Goal: Information Seeking & Learning: Check status

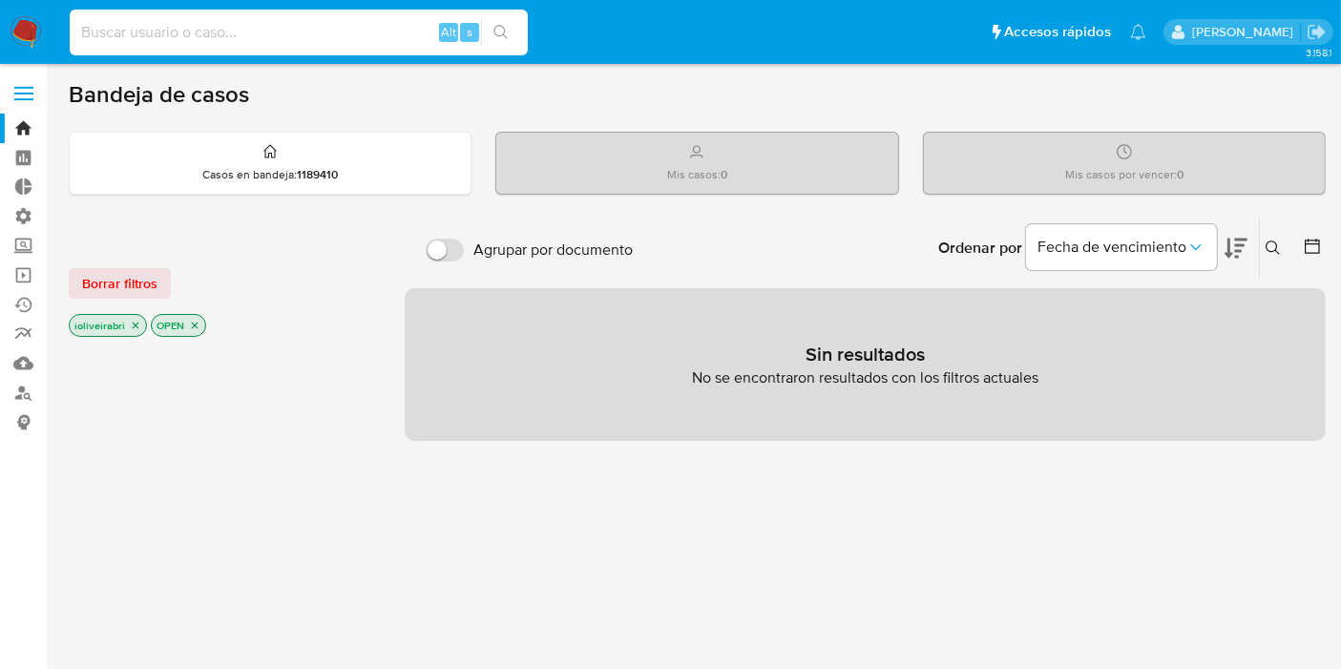
click at [382, 34] on input at bounding box center [299, 32] width 458 height 25
paste input "648188740"
type input "648188740"
click at [507, 23] on button "search-icon" at bounding box center [500, 32] width 39 height 27
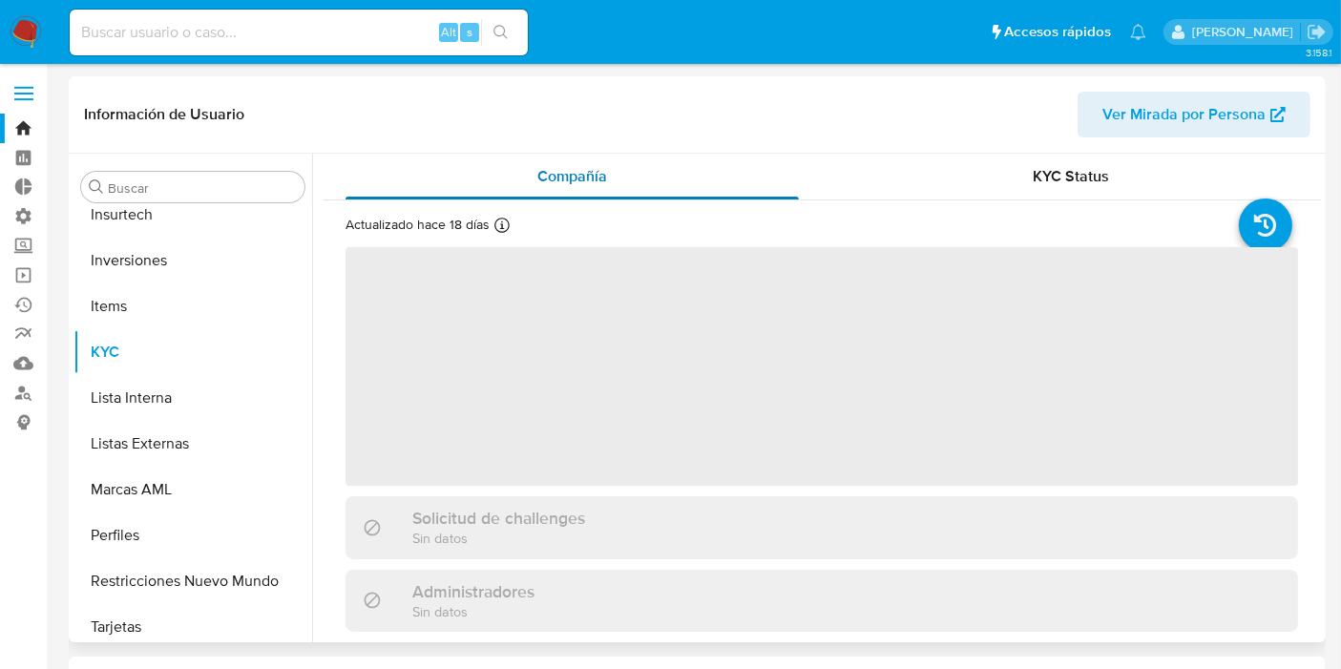
scroll to position [851, 0]
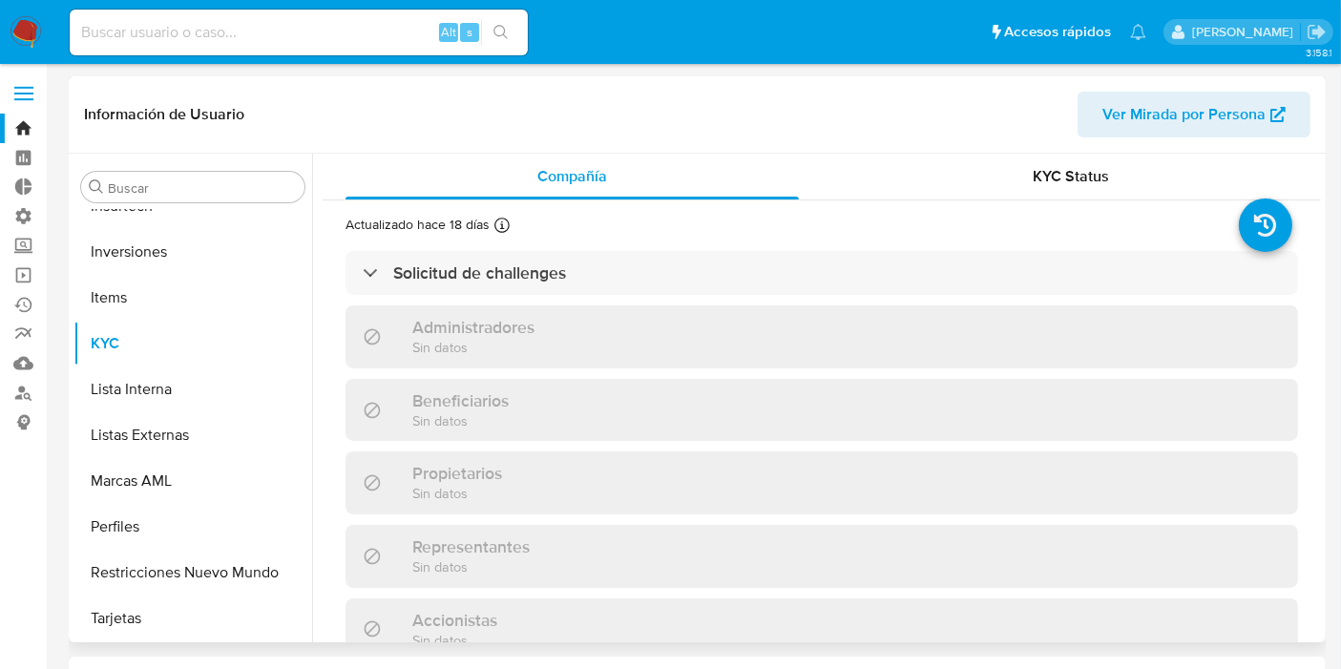
drag, startPoint x: 1040, startPoint y: 163, endPoint x: 859, endPoint y: 210, distance: 187.2
click at [1039, 164] on div "KYC Status" at bounding box center [1070, 177] width 453 height 46
select select "10"
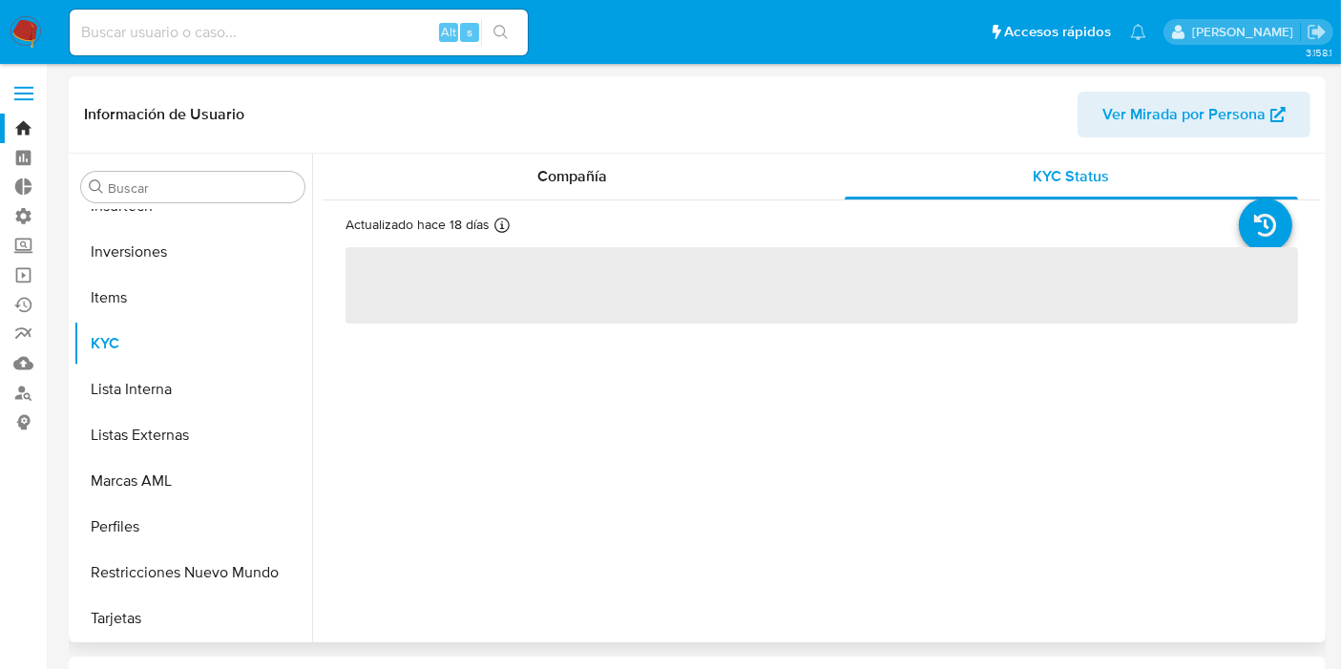
click at [697, 143] on div "Información de Usuario Ver Mirada por Persona" at bounding box center [697, 114] width 1257 height 77
click at [683, 161] on div "Compañía" at bounding box center [571, 177] width 453 height 46
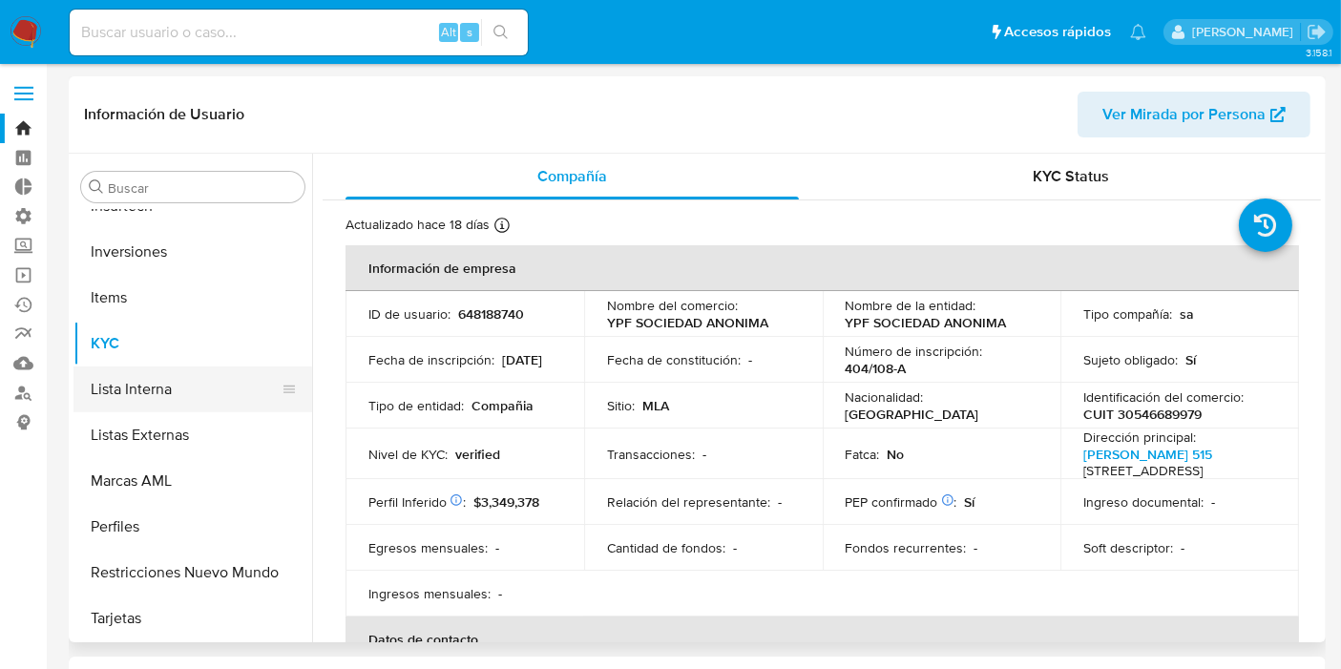
click at [155, 380] on button "Lista Interna" at bounding box center [184, 389] width 223 height 46
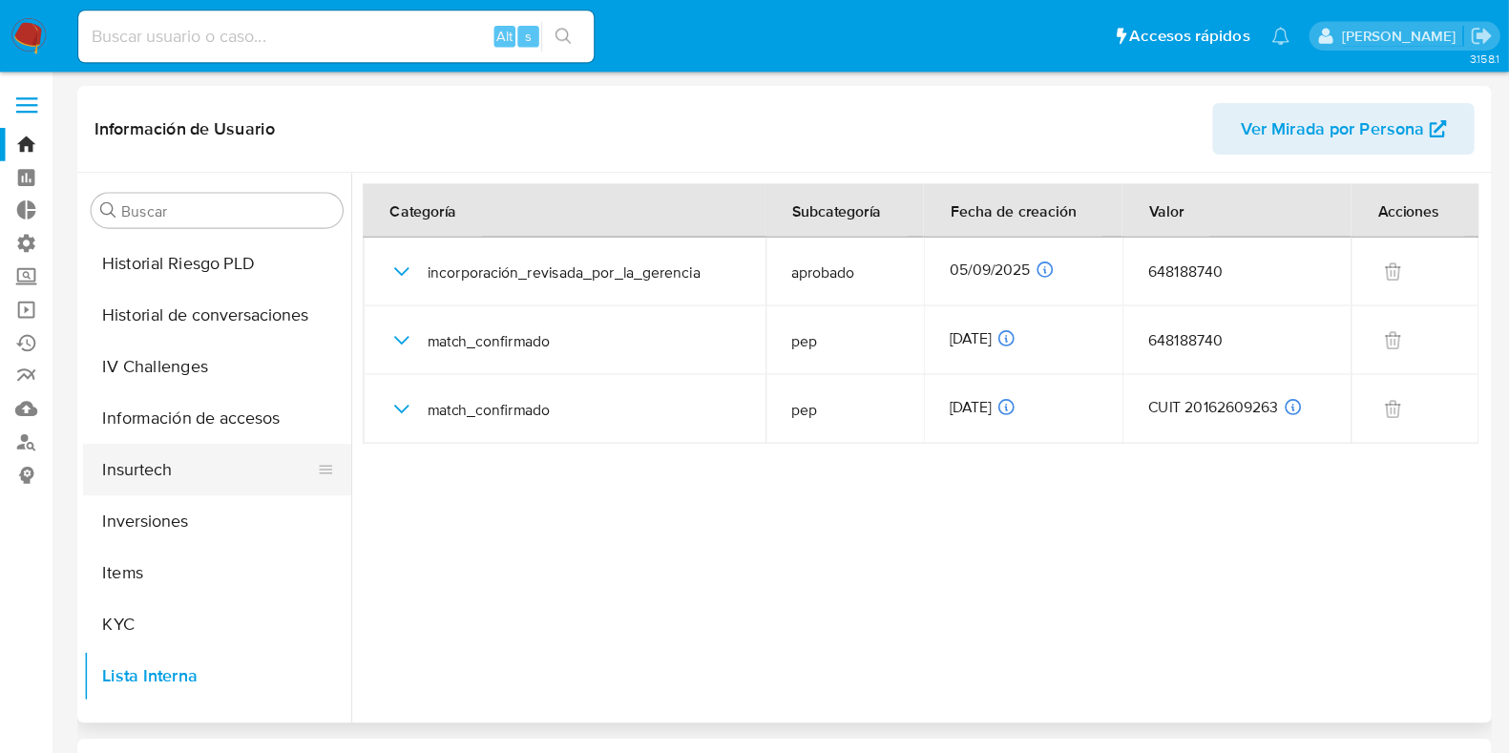
scroll to position [534, 0]
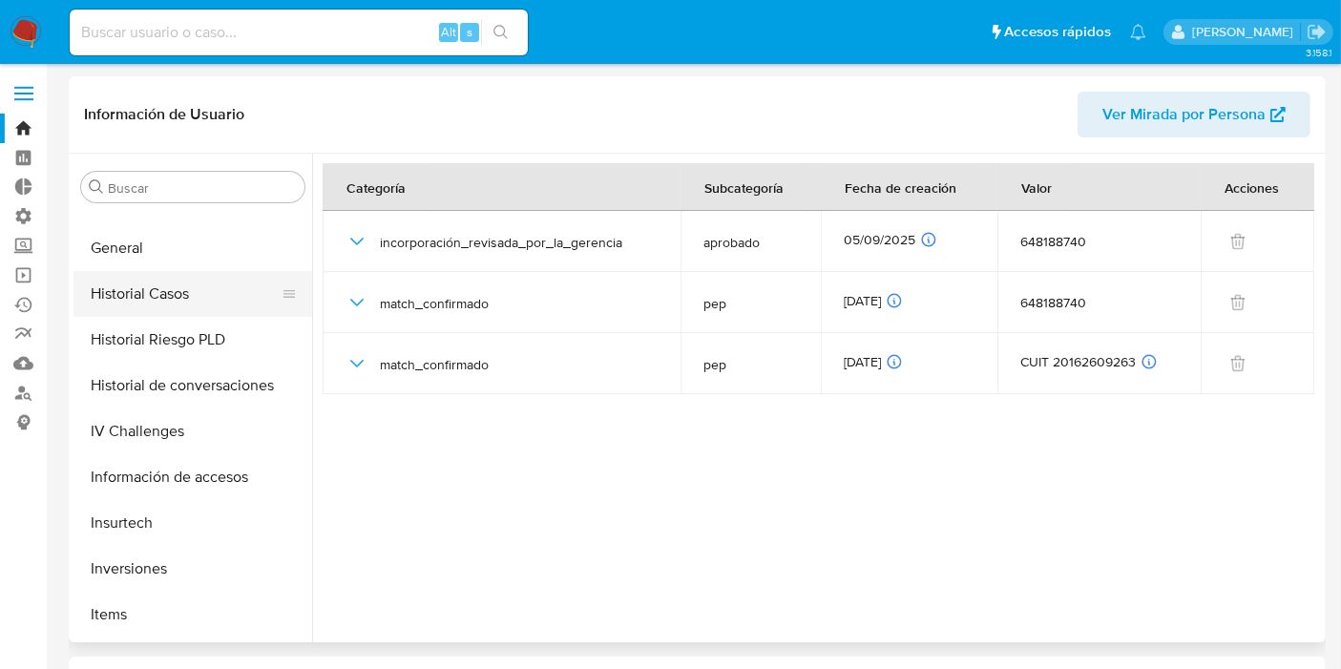
click at [196, 296] on button "Historial Casos" at bounding box center [184, 294] width 223 height 46
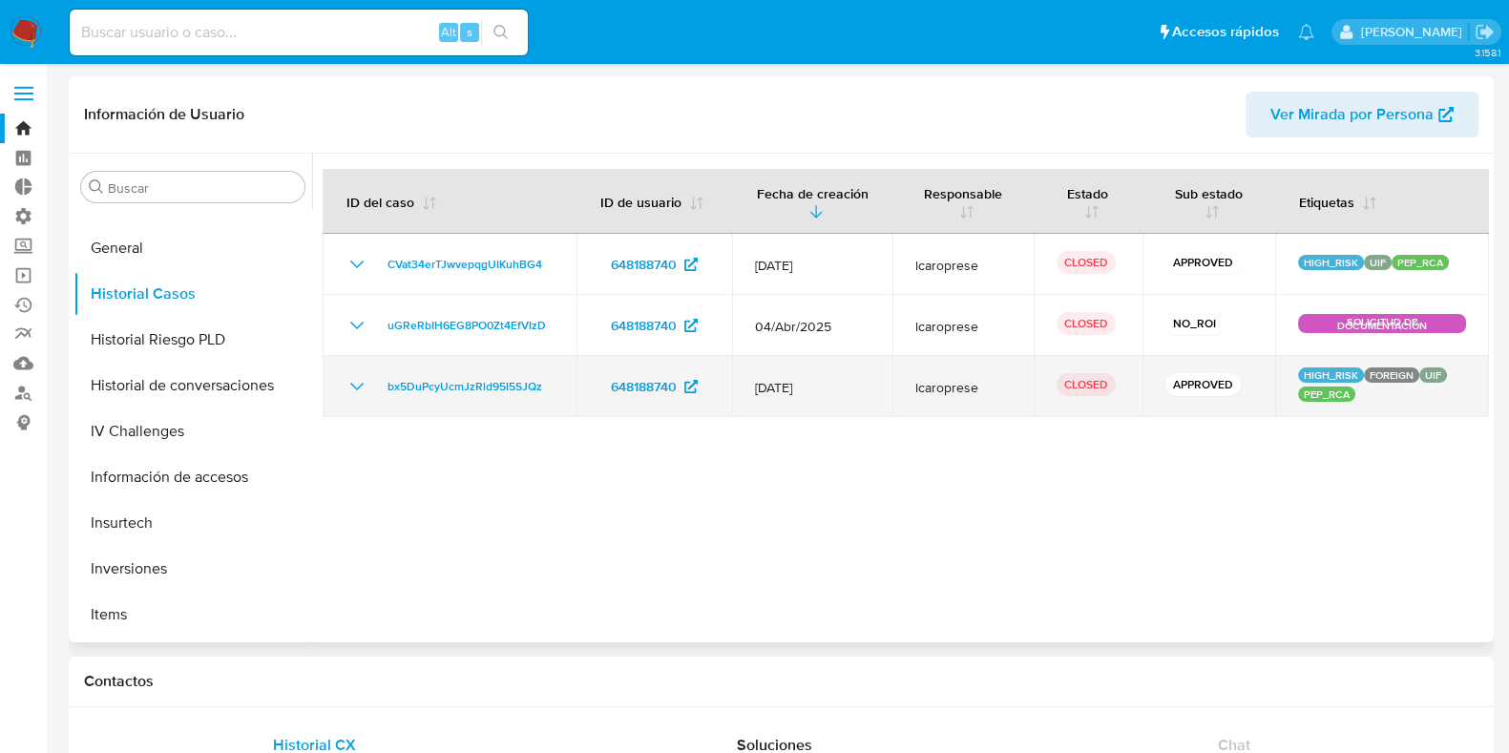
click at [344, 390] on td "bx5DuPcyUcmJzRld95I5SJQz" at bounding box center [450, 386] width 254 height 61
click at [358, 376] on icon "Mostrar/Ocultar" at bounding box center [356, 386] width 23 height 23
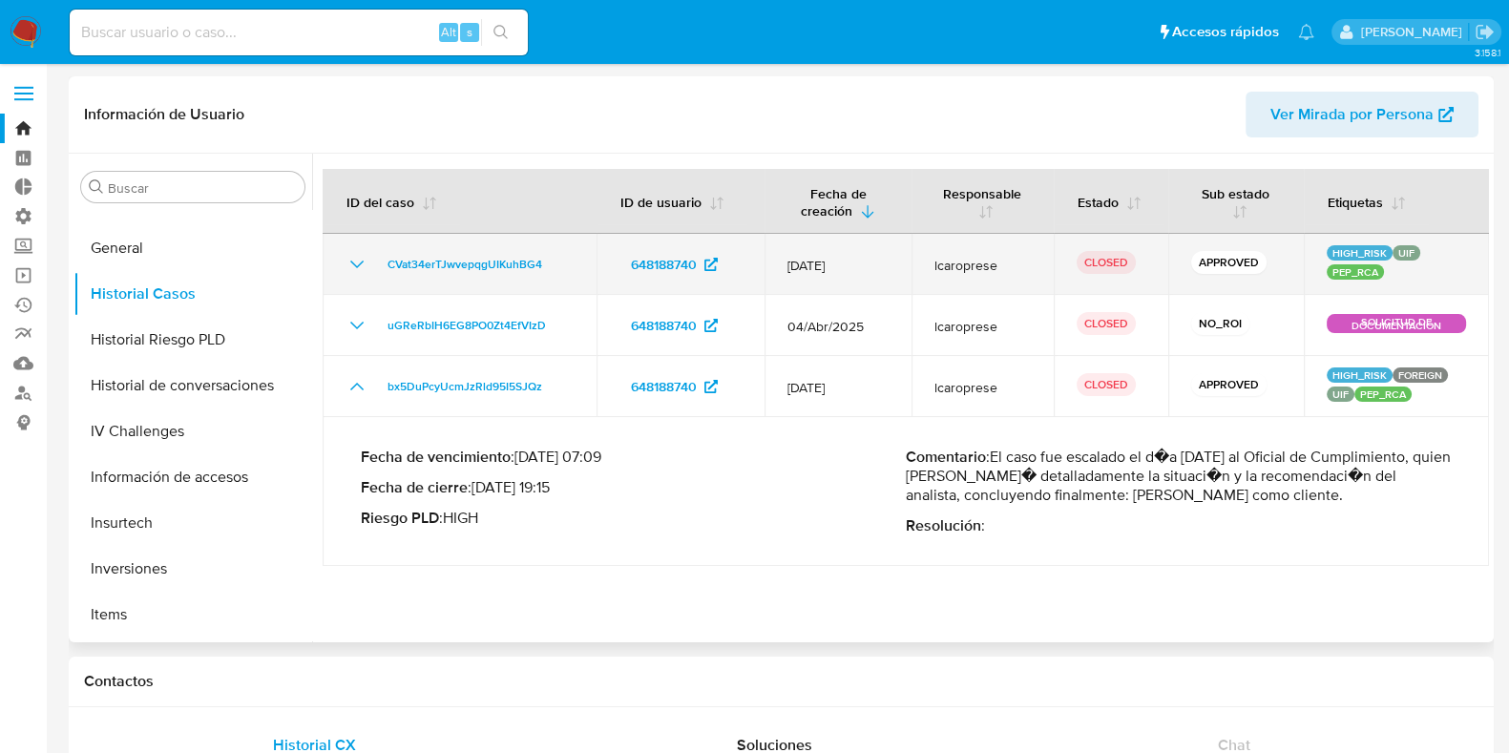
click at [362, 267] on icon "Mostrar/Ocultar" at bounding box center [356, 264] width 23 height 23
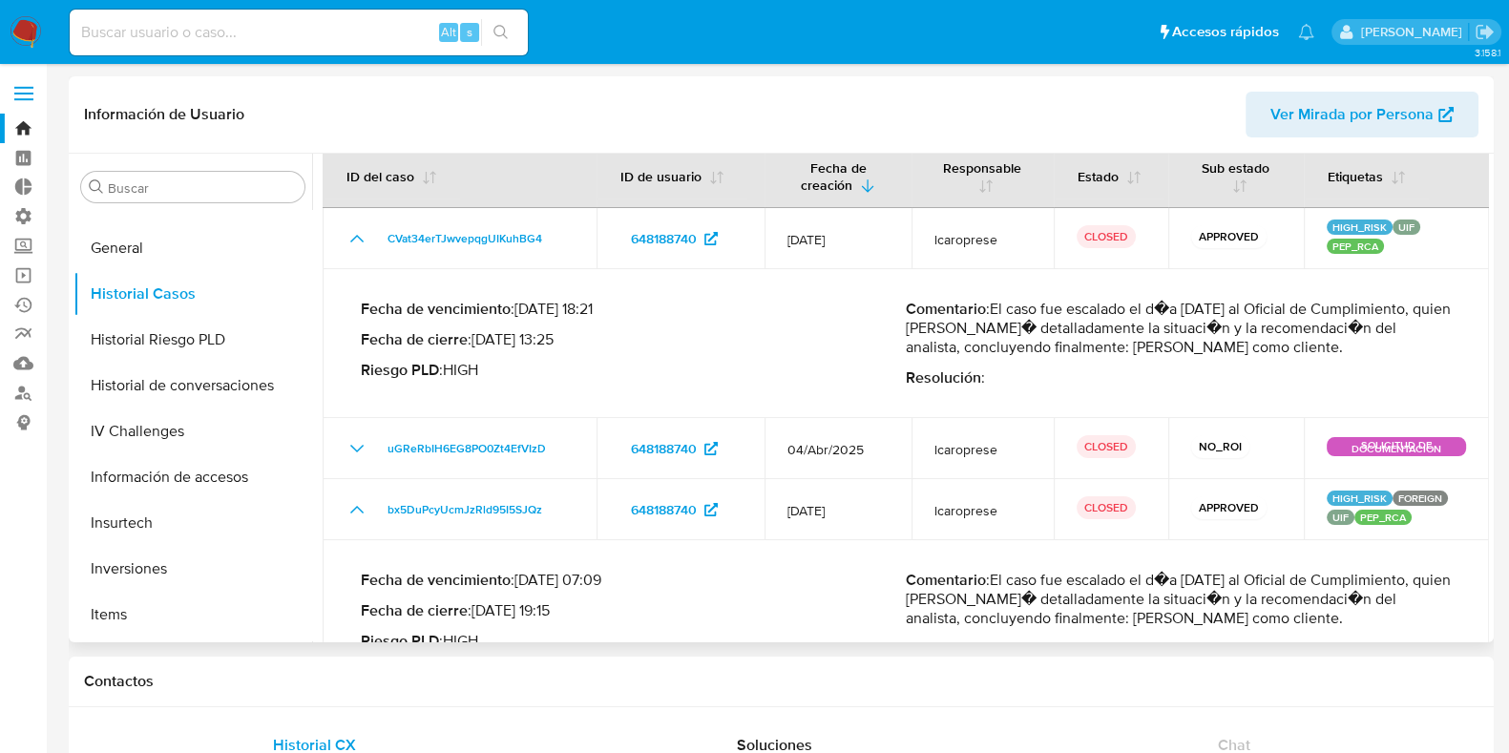
scroll to position [0, 0]
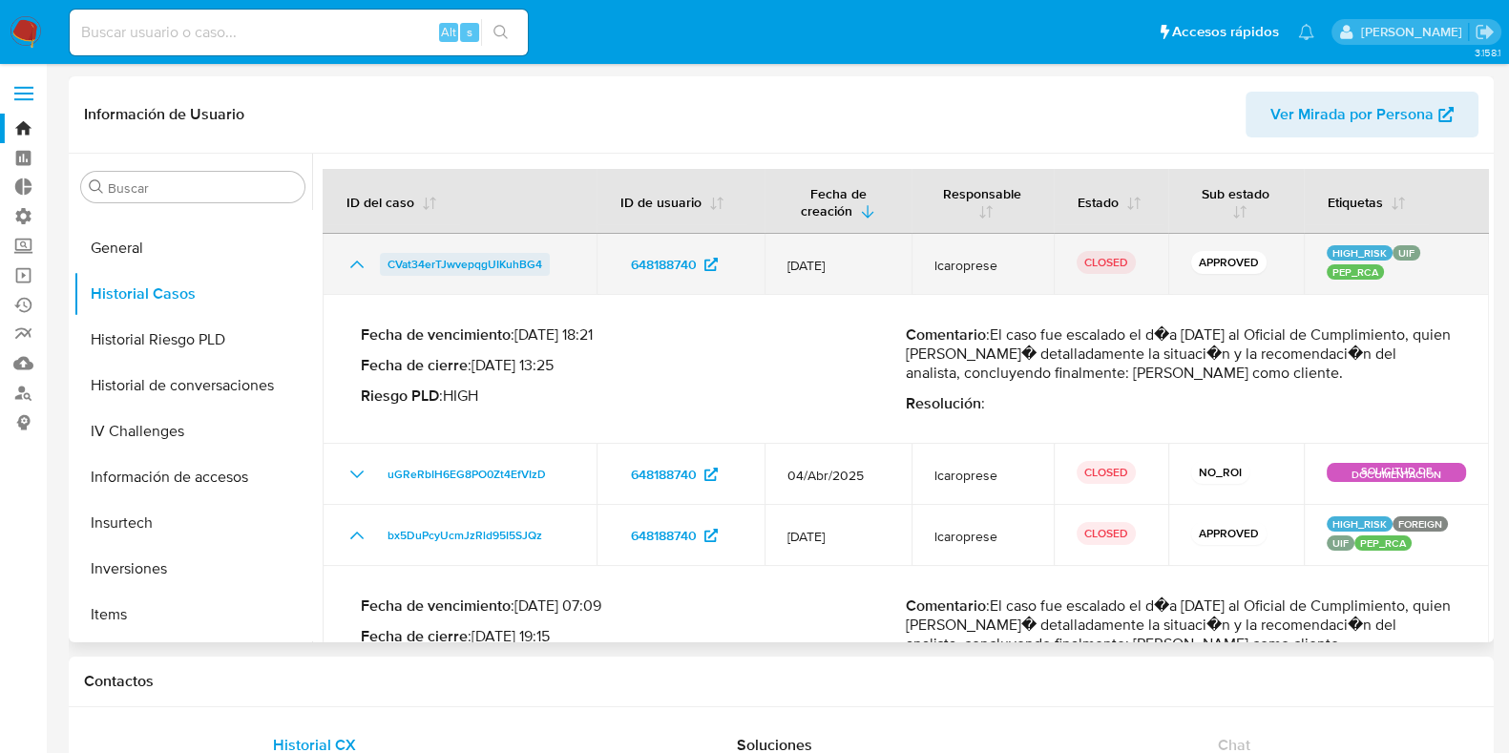
click at [474, 264] on span "CVat34erTJwvepqgUIKuhBG4" at bounding box center [464, 264] width 155 height 23
click at [348, 268] on icon "Mostrar/Ocultar" at bounding box center [356, 264] width 23 height 23
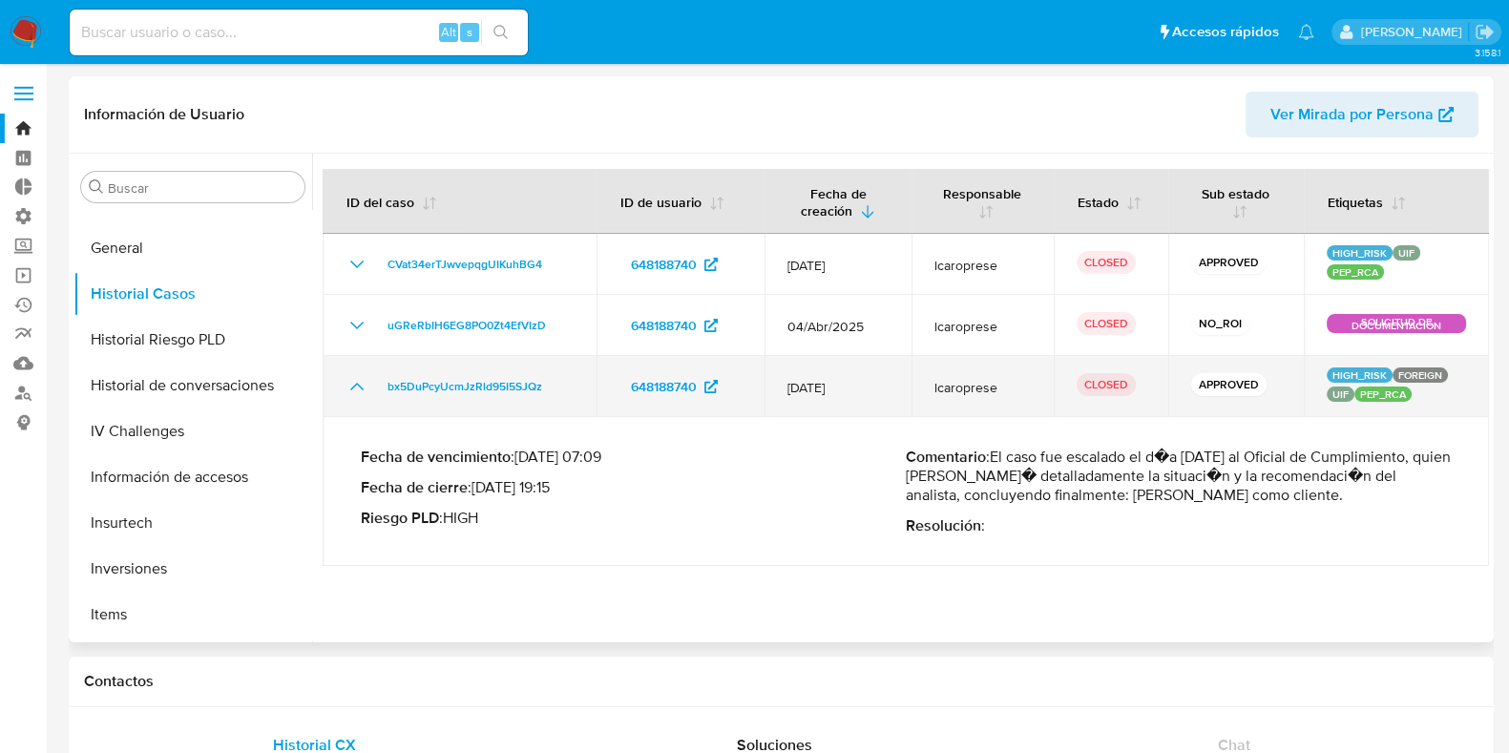
click at [349, 382] on icon "Mostrar/Ocultar" at bounding box center [356, 386] width 23 height 23
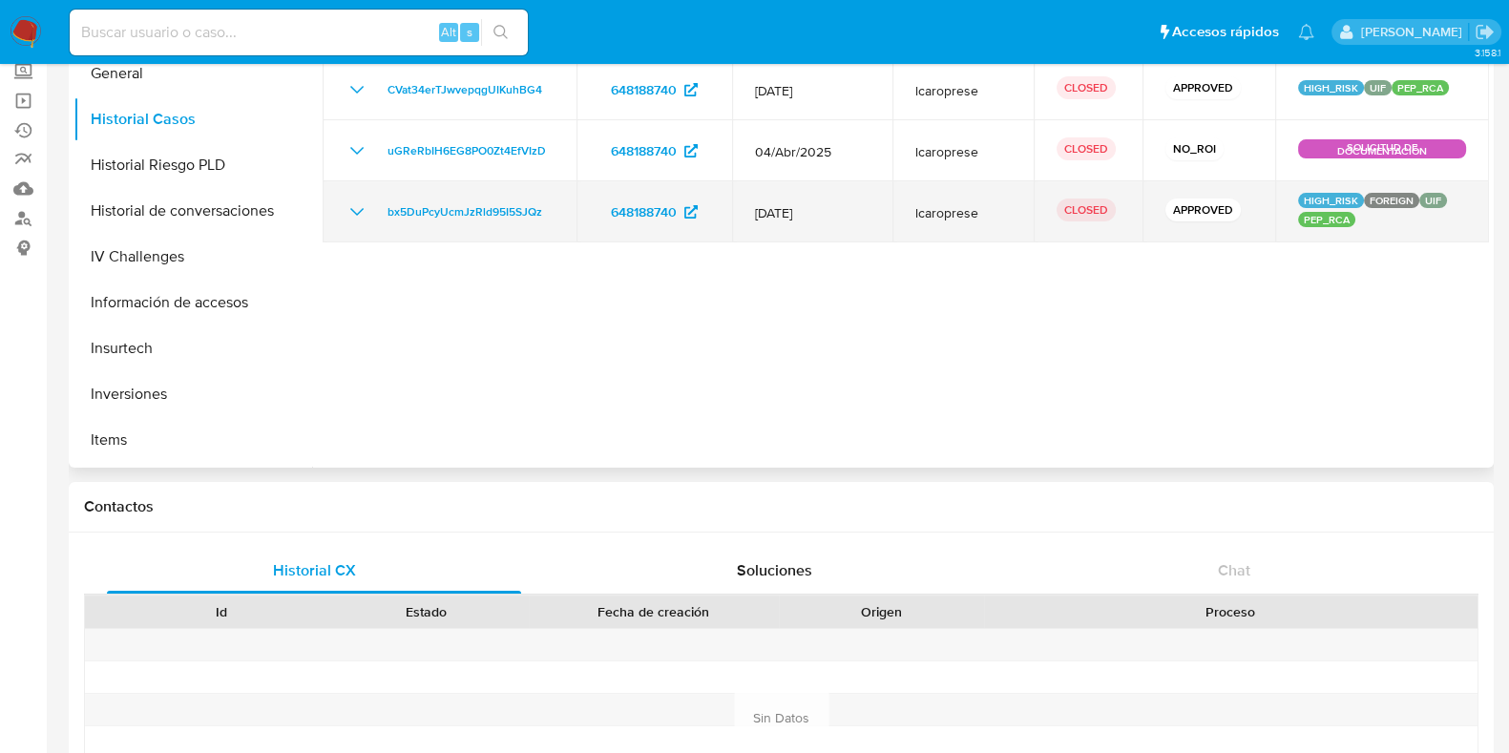
scroll to position [358, 0]
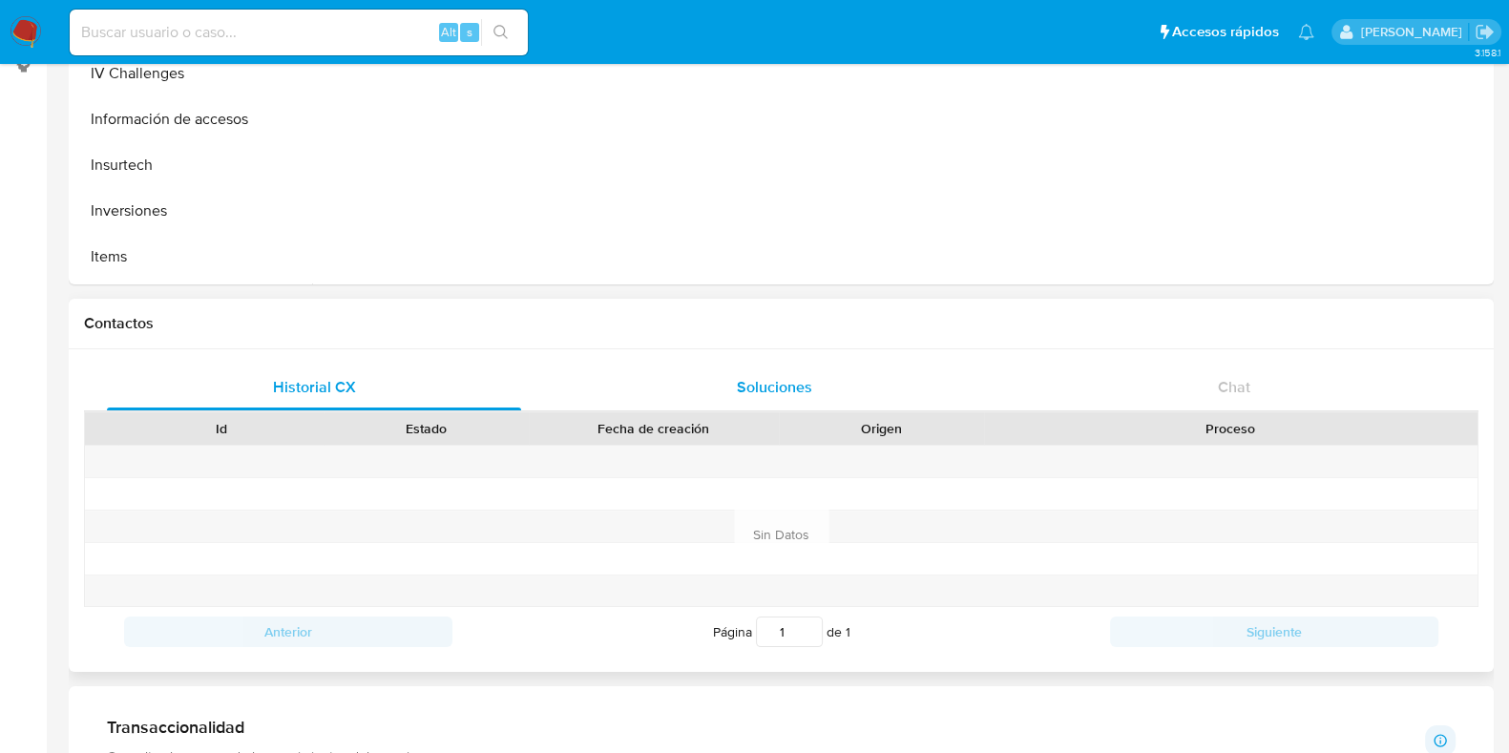
click at [809, 384] on span "Soluciones" at bounding box center [774, 387] width 75 height 22
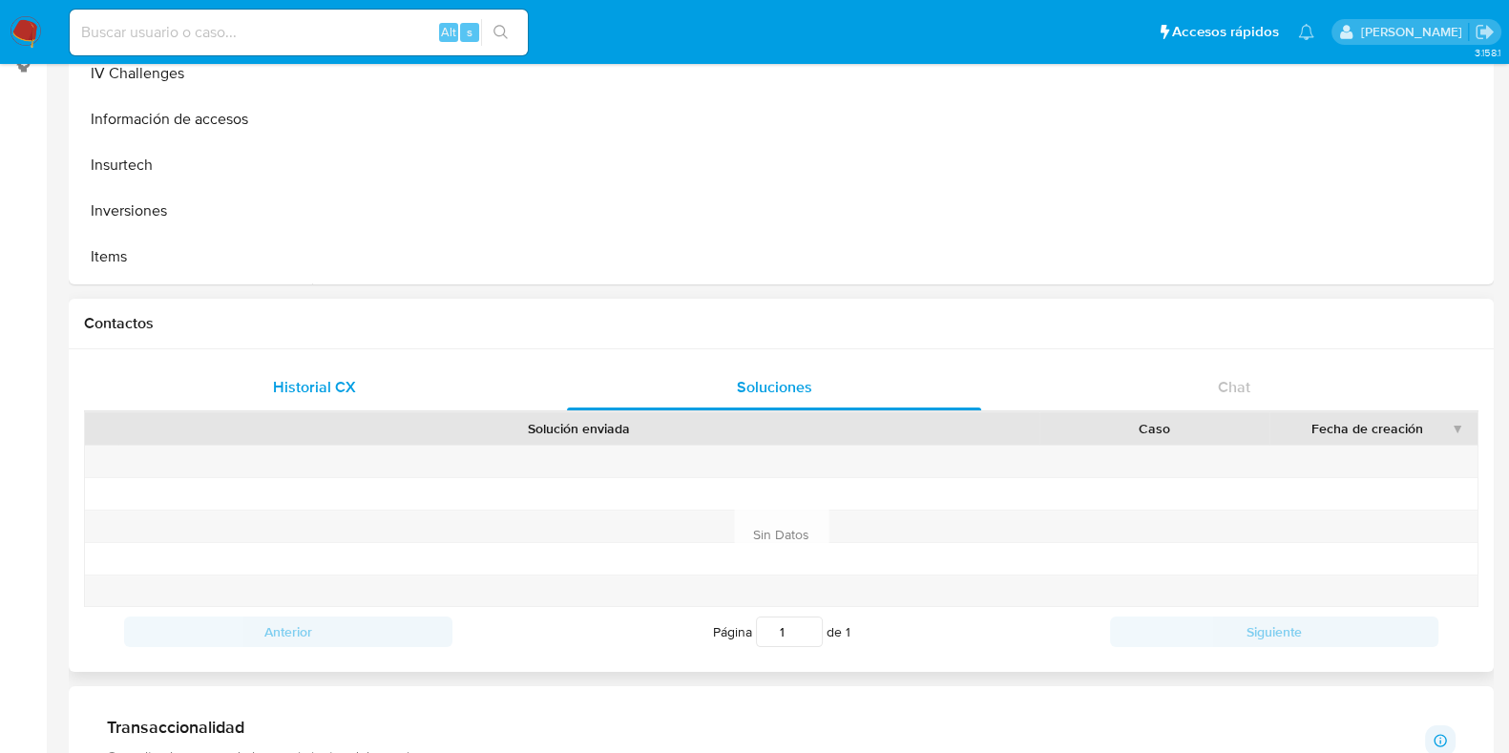
click at [429, 384] on div "Historial CX" at bounding box center [314, 388] width 414 height 46
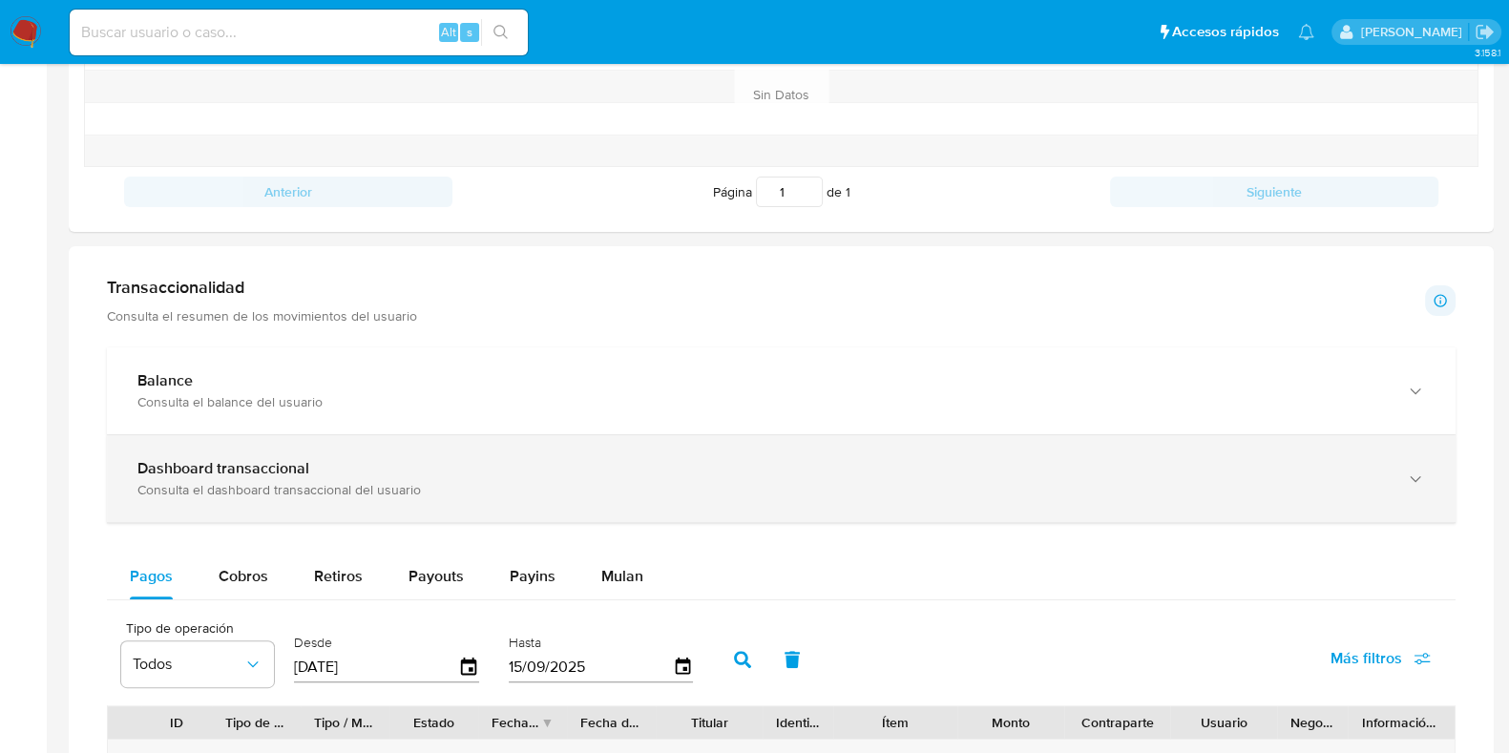
scroll to position [834, 0]
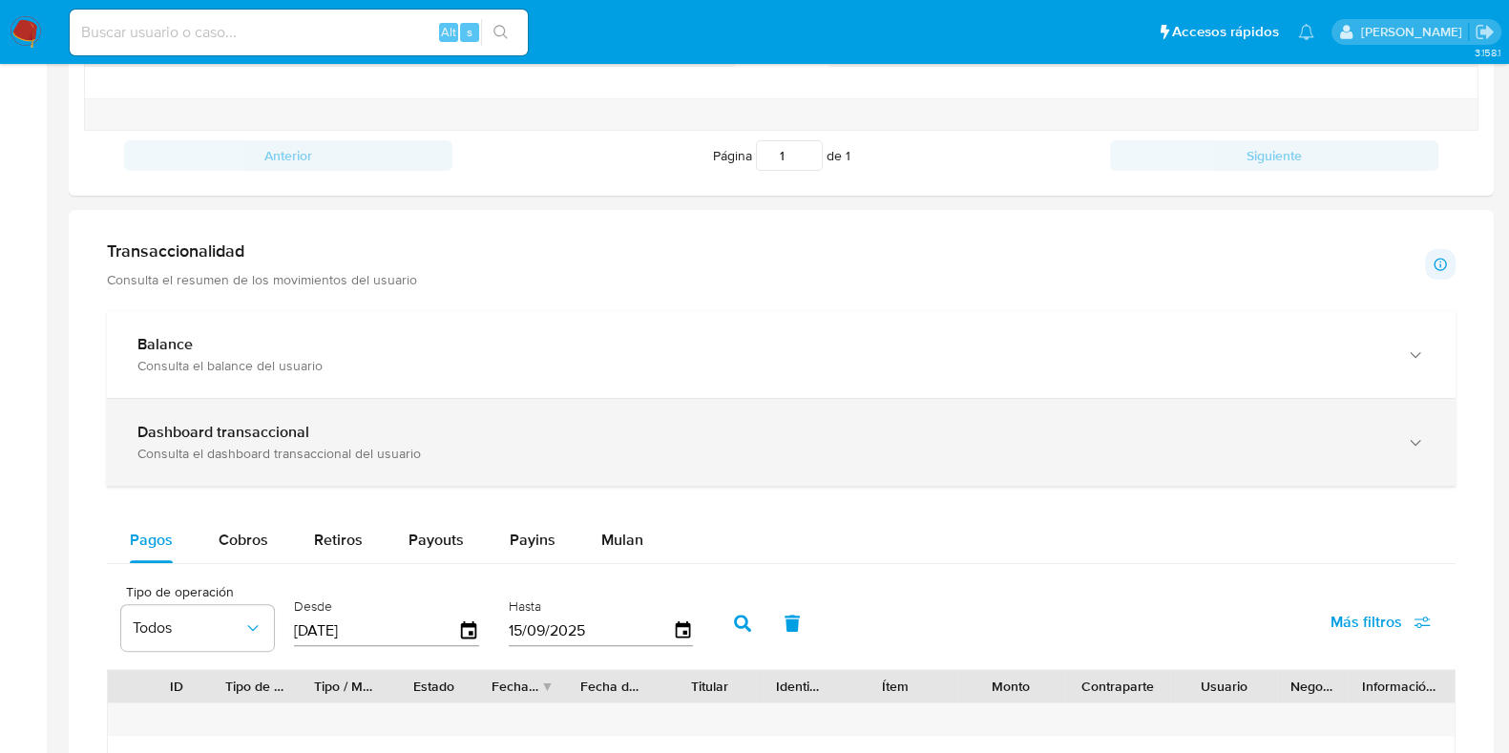
click at [610, 423] on div "Dashboard transaccional" at bounding box center [761, 432] width 1249 height 19
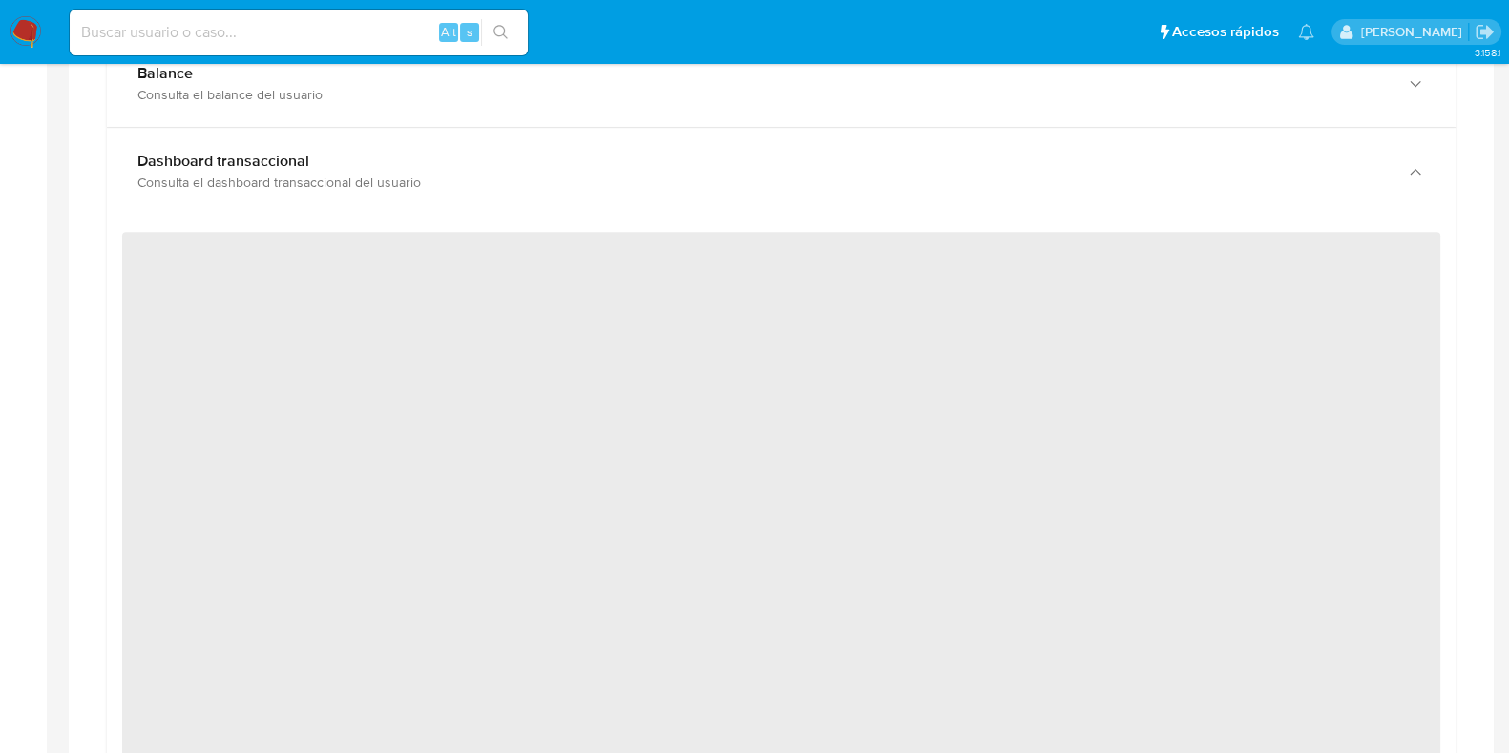
scroll to position [1073, 0]
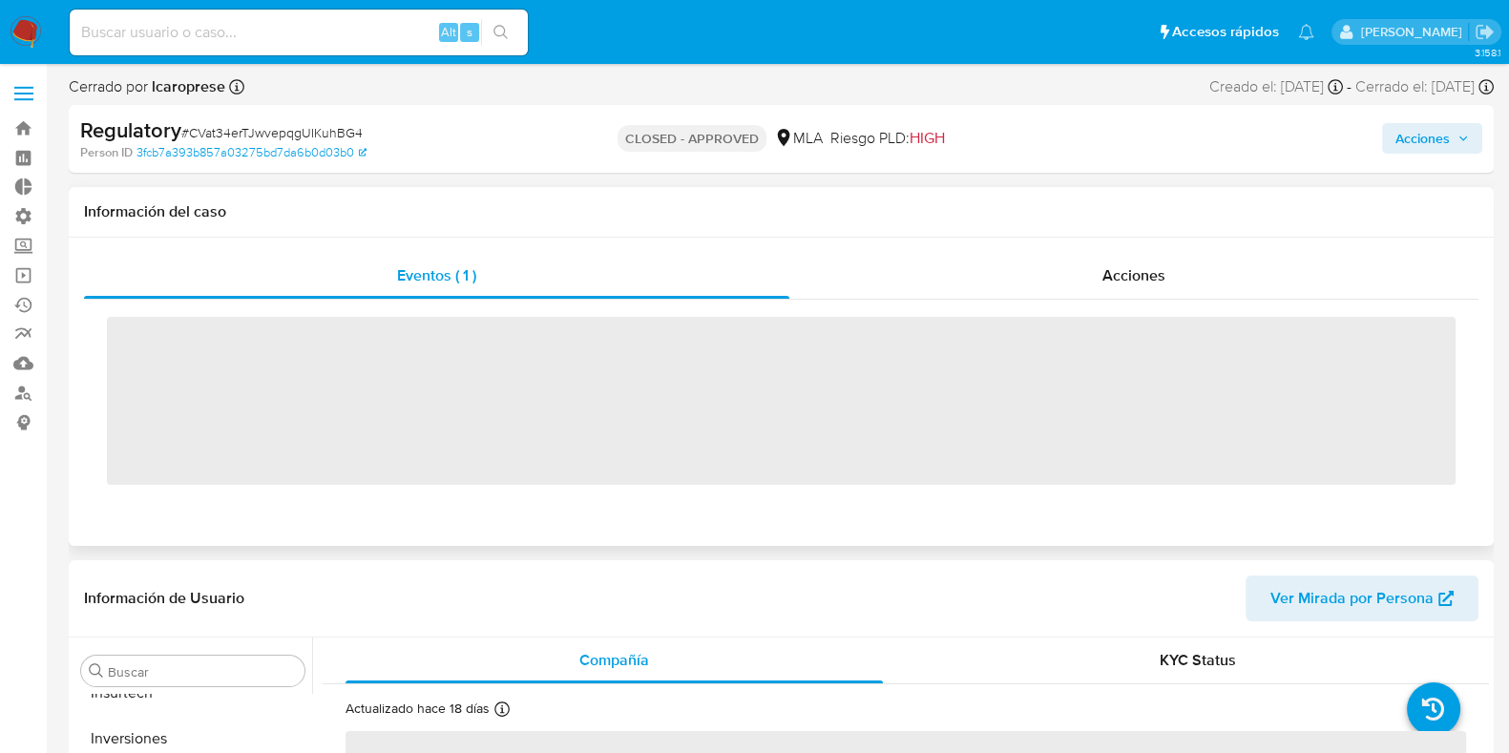
scroll to position [852, 0]
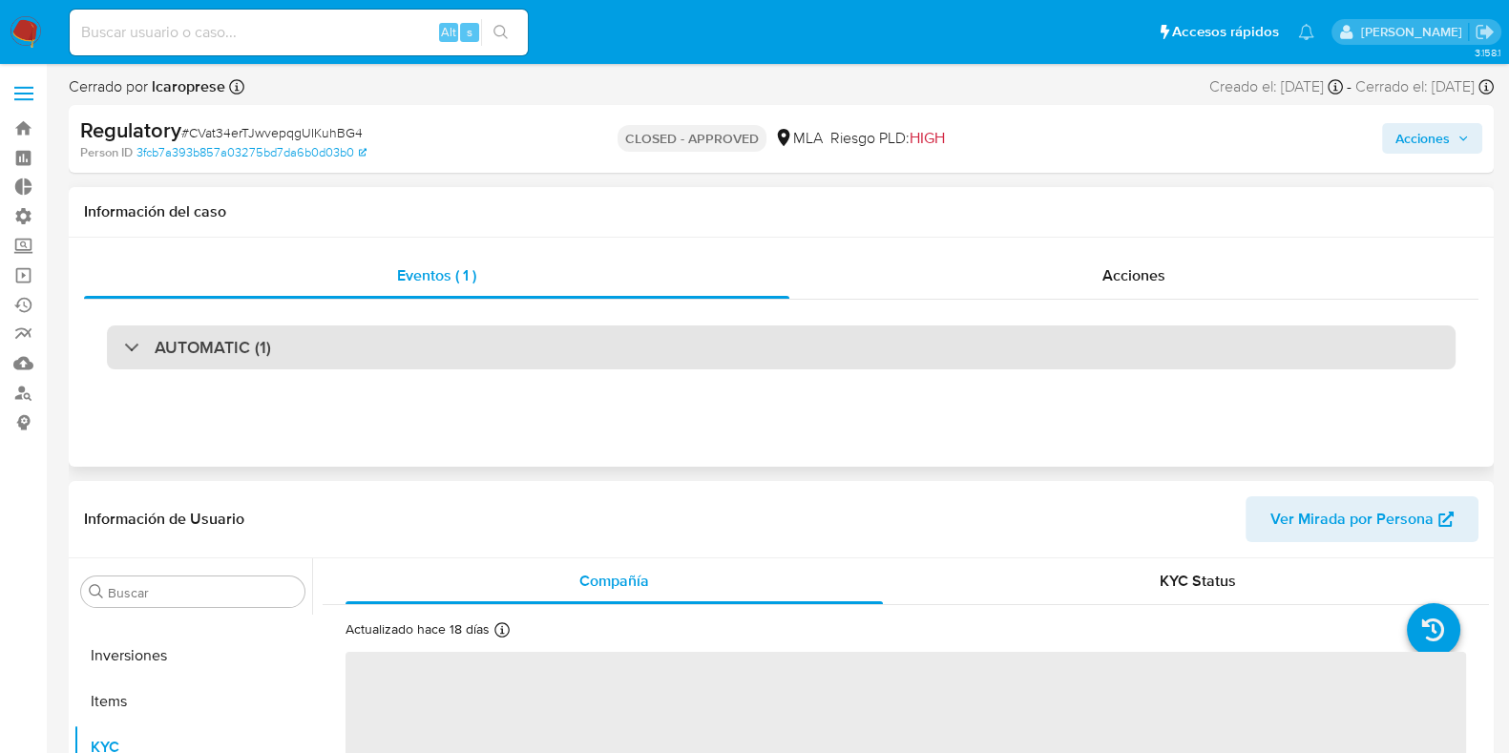
click at [509, 350] on div "AUTOMATIC (1)" at bounding box center [781, 347] width 1348 height 44
select select "10"
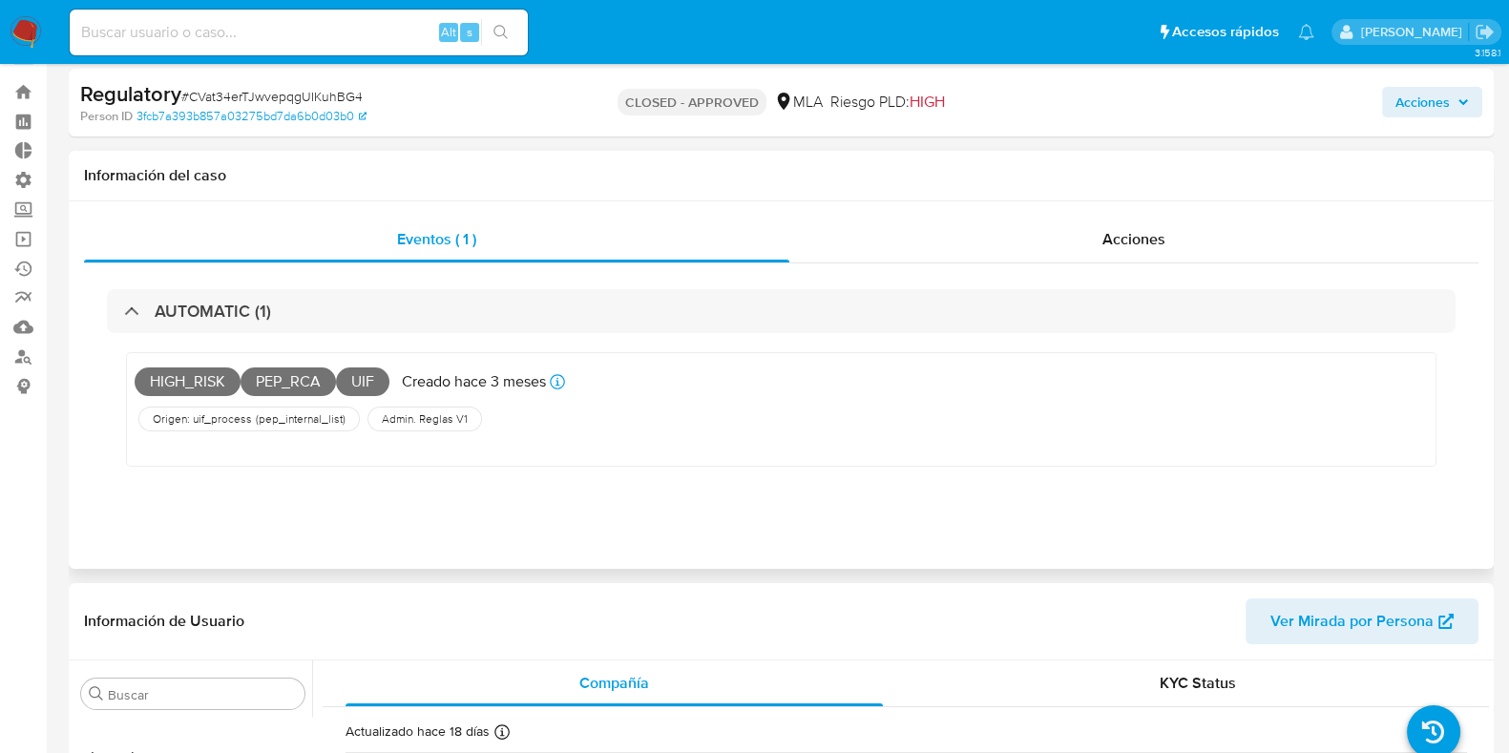
scroll to position [0, 0]
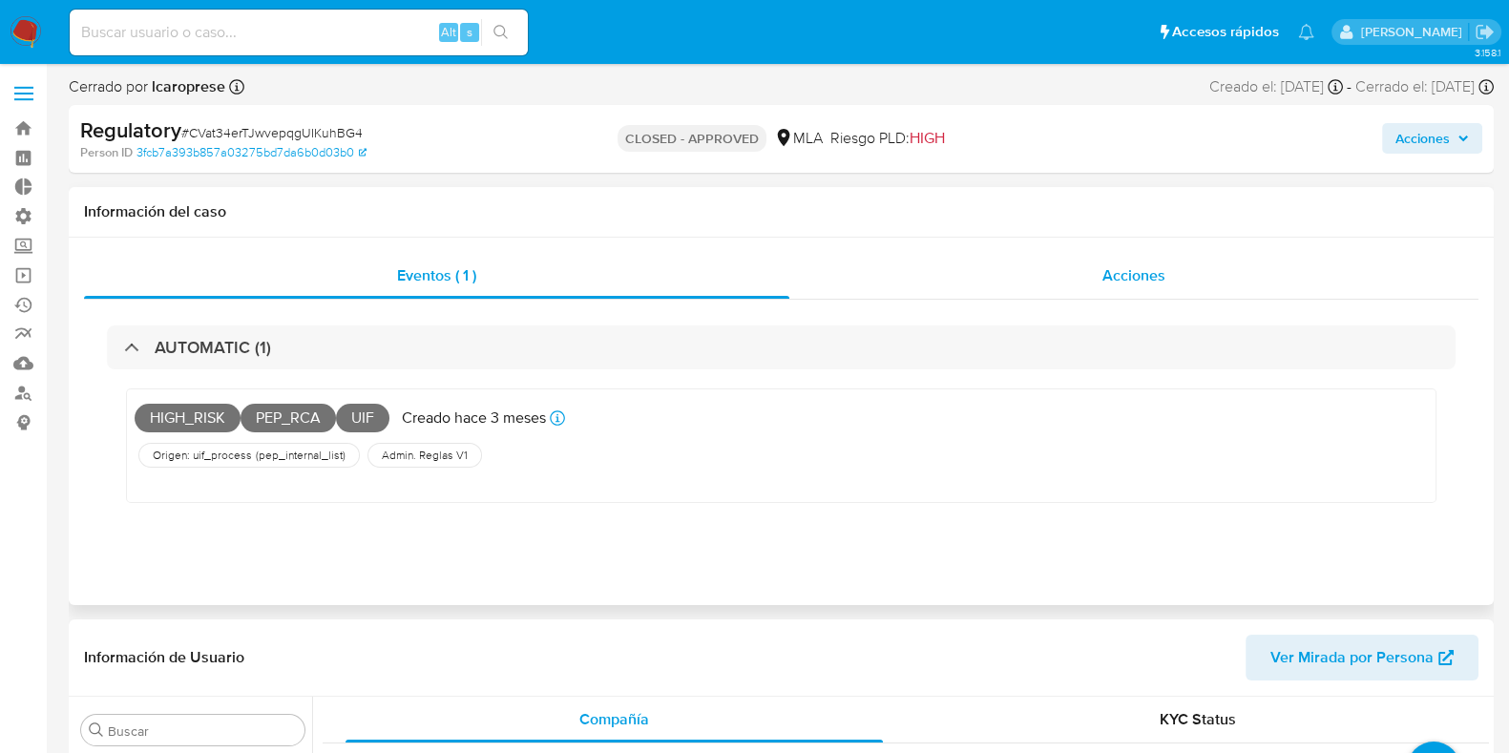
click at [1101, 268] on div "Acciones" at bounding box center [1133, 276] width 689 height 46
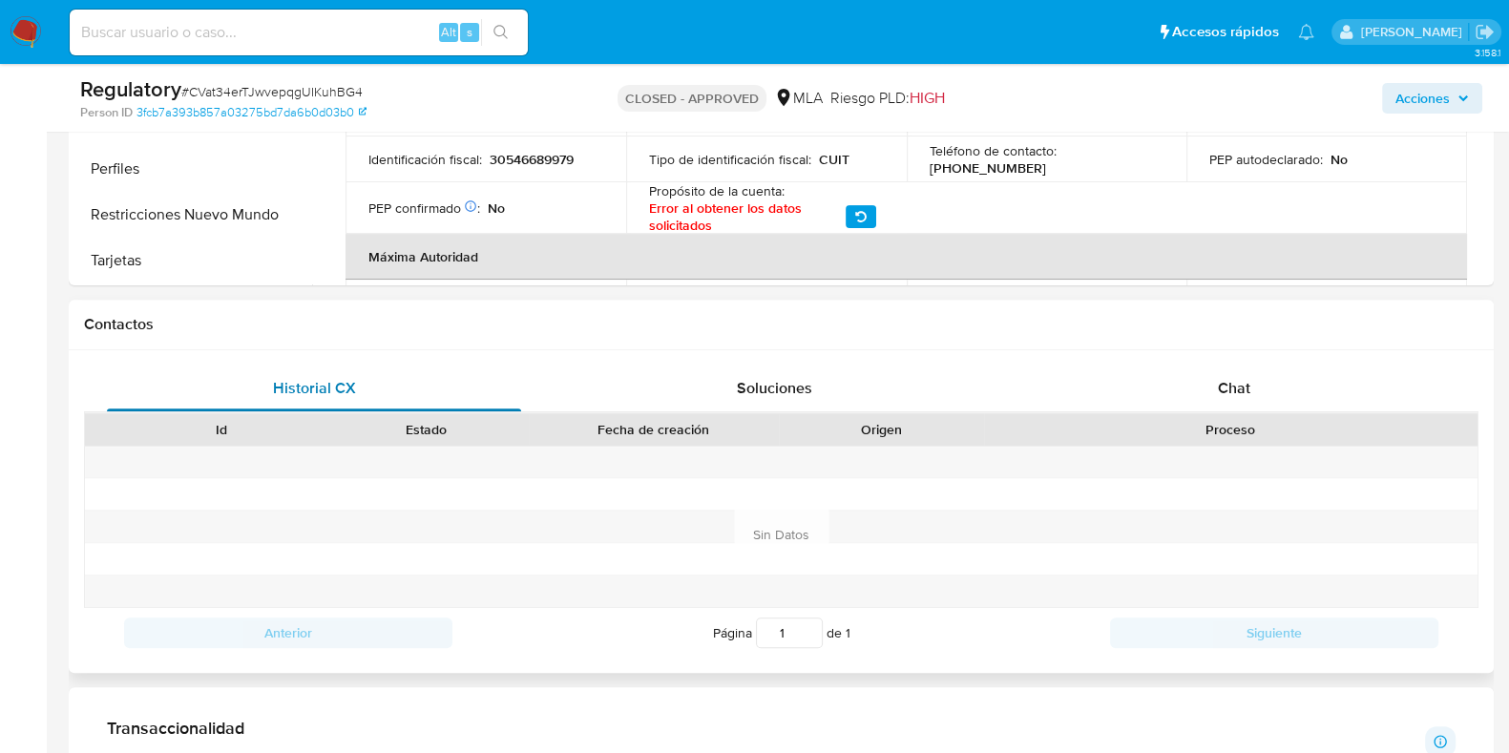
scroll to position [476, 0]
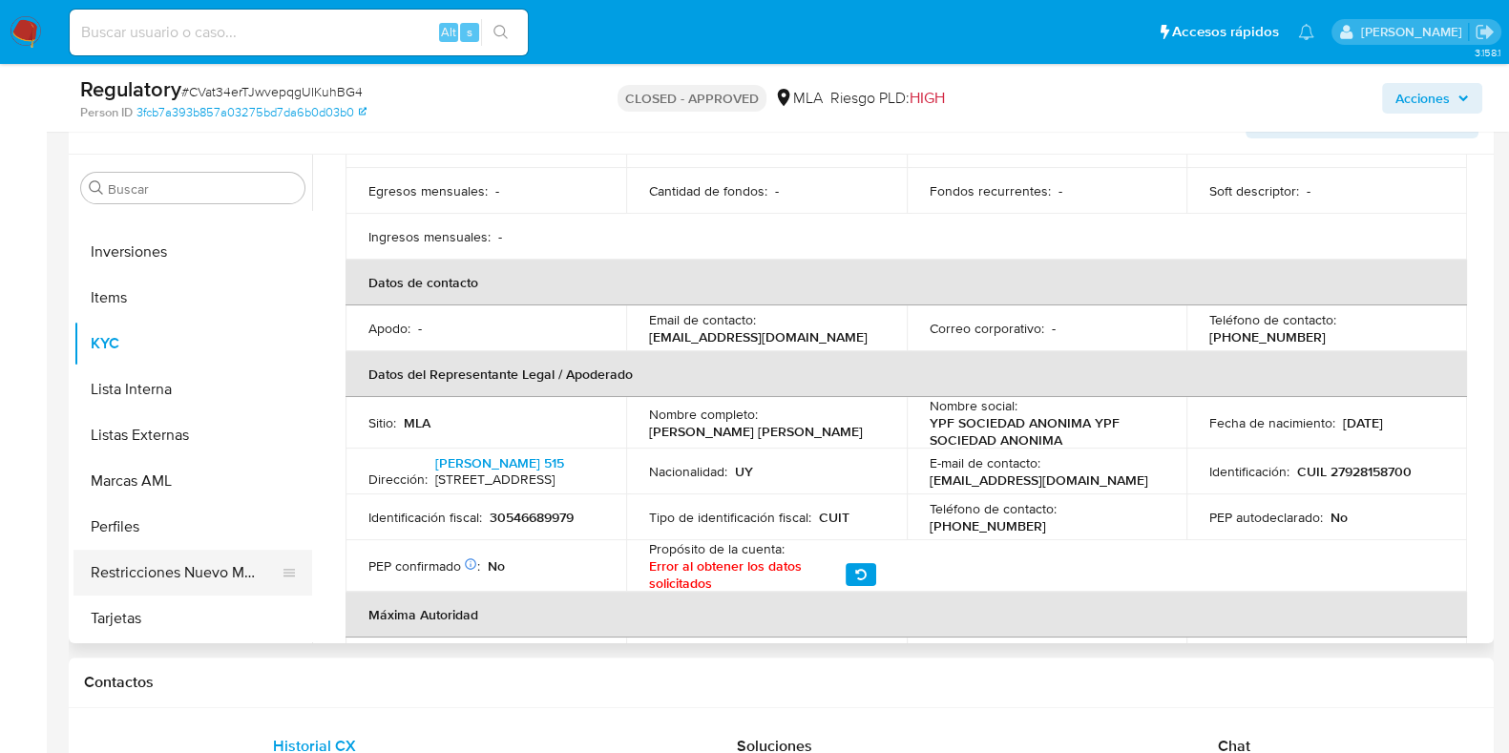
click at [165, 581] on button "Restricciones Nuevo Mundo" at bounding box center [184, 573] width 223 height 46
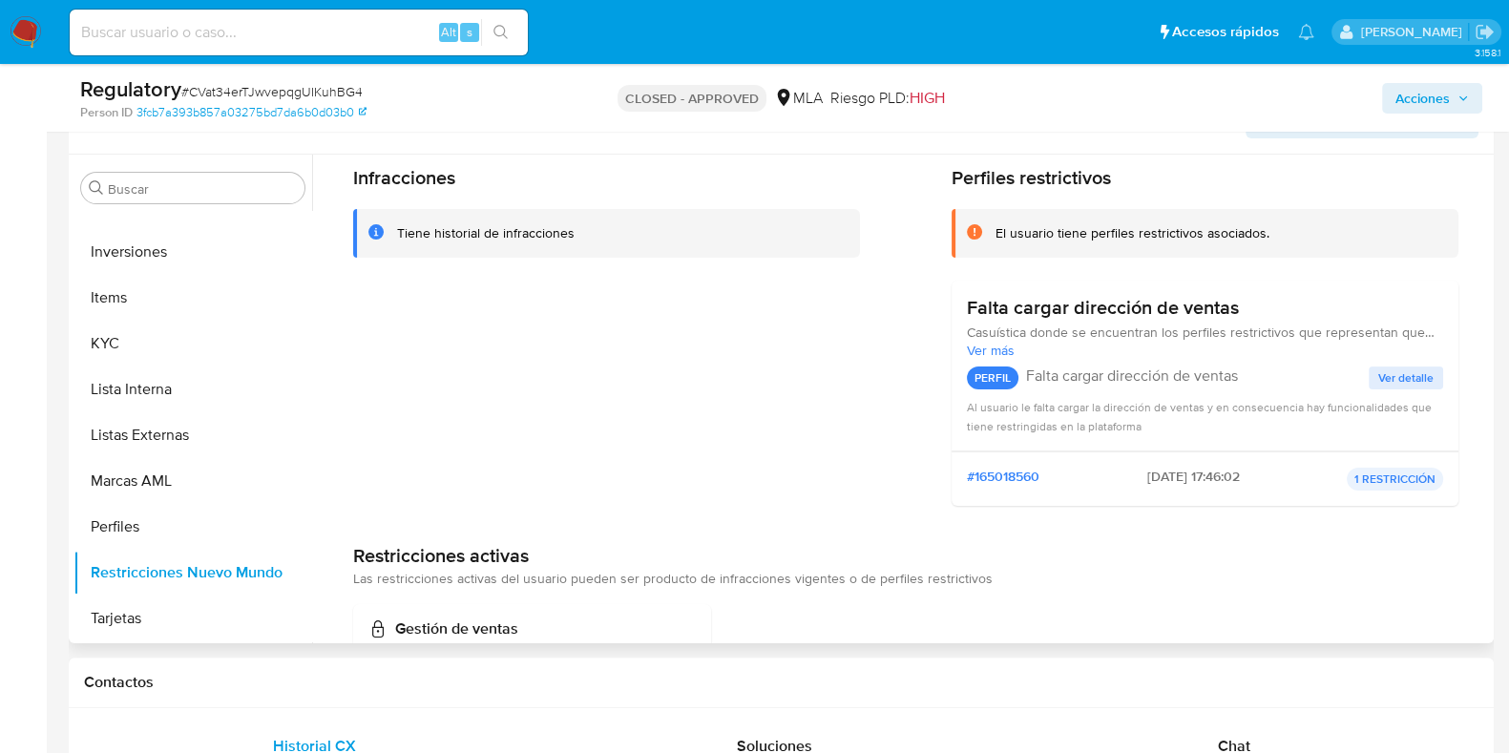
scroll to position [0, 0]
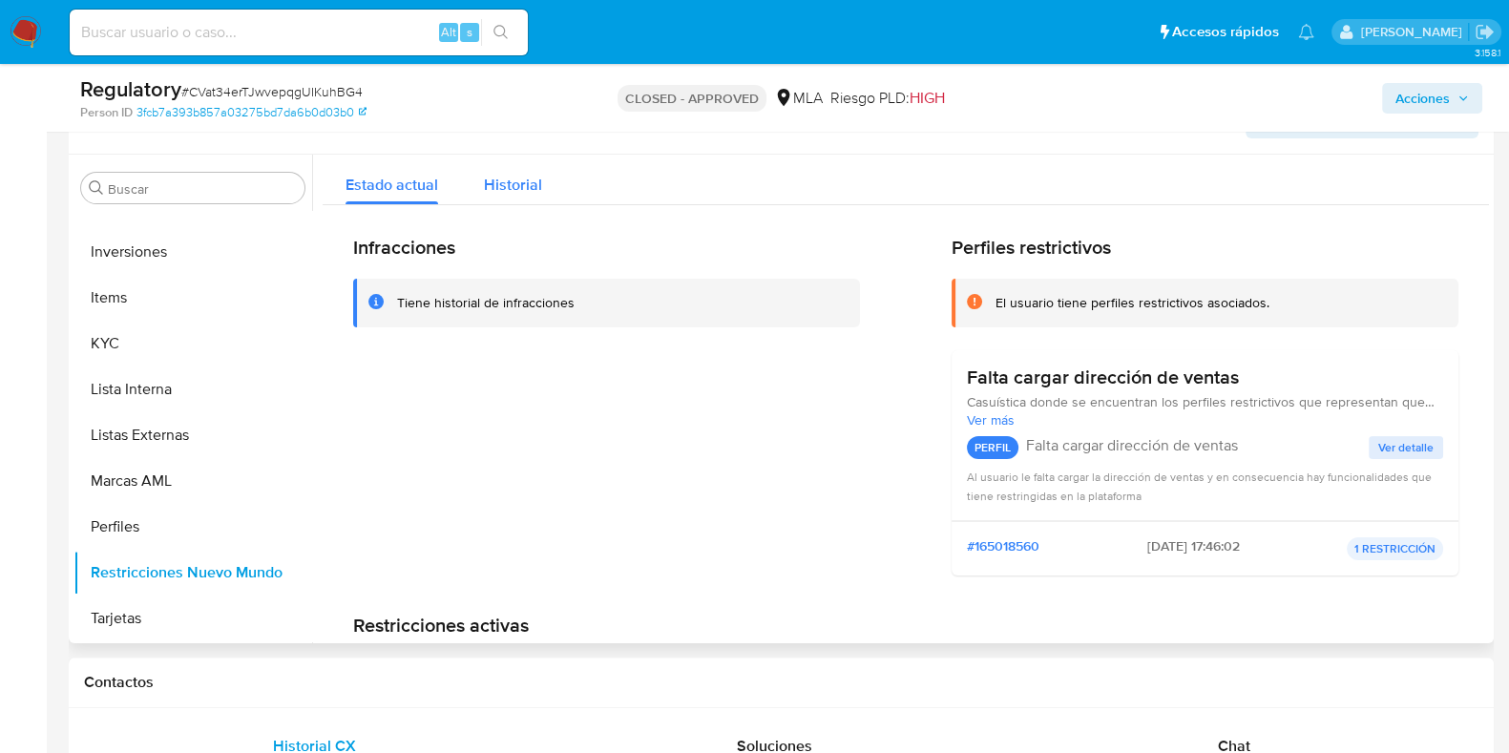
click at [509, 175] on span "Historial" at bounding box center [513, 185] width 58 height 22
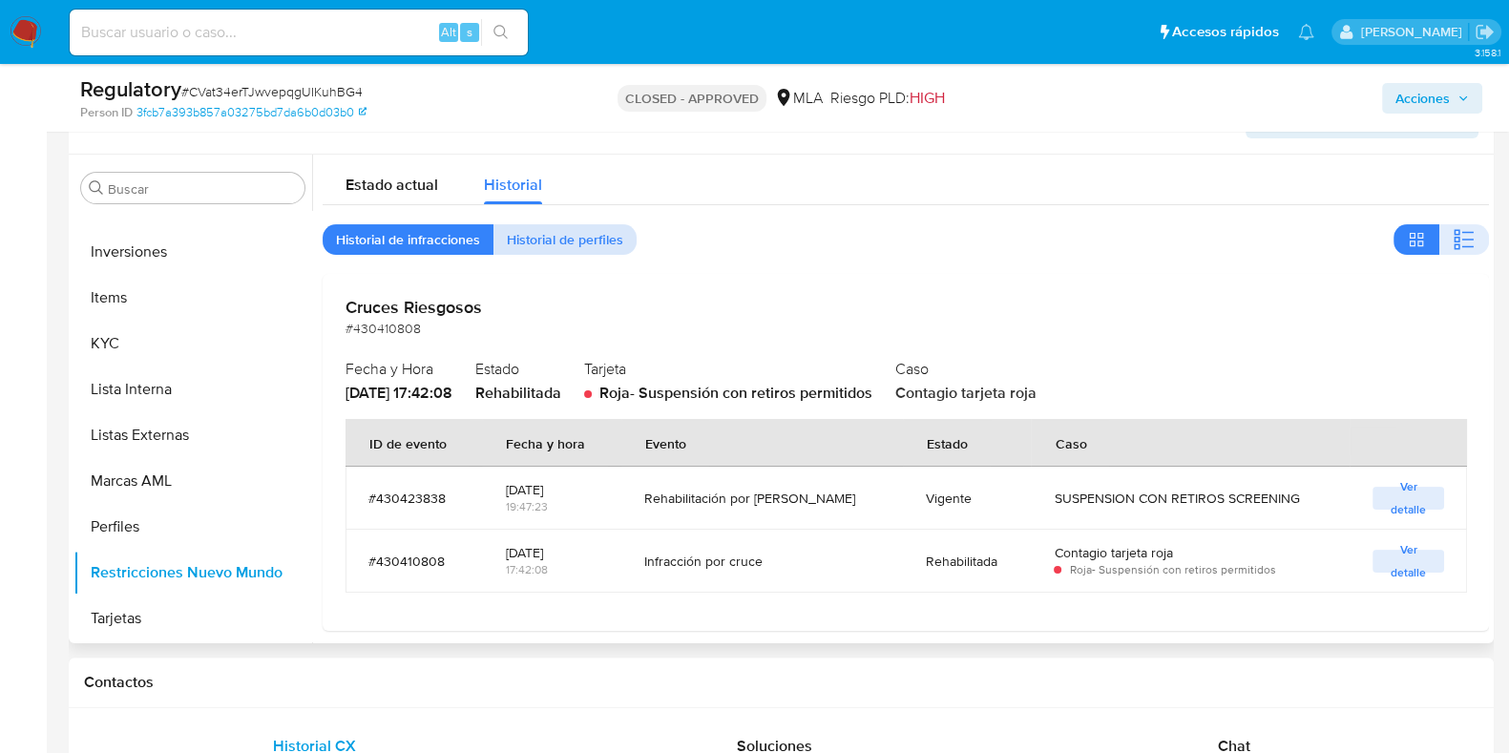
click at [534, 240] on span "Historial de perfiles" at bounding box center [565, 239] width 116 height 27
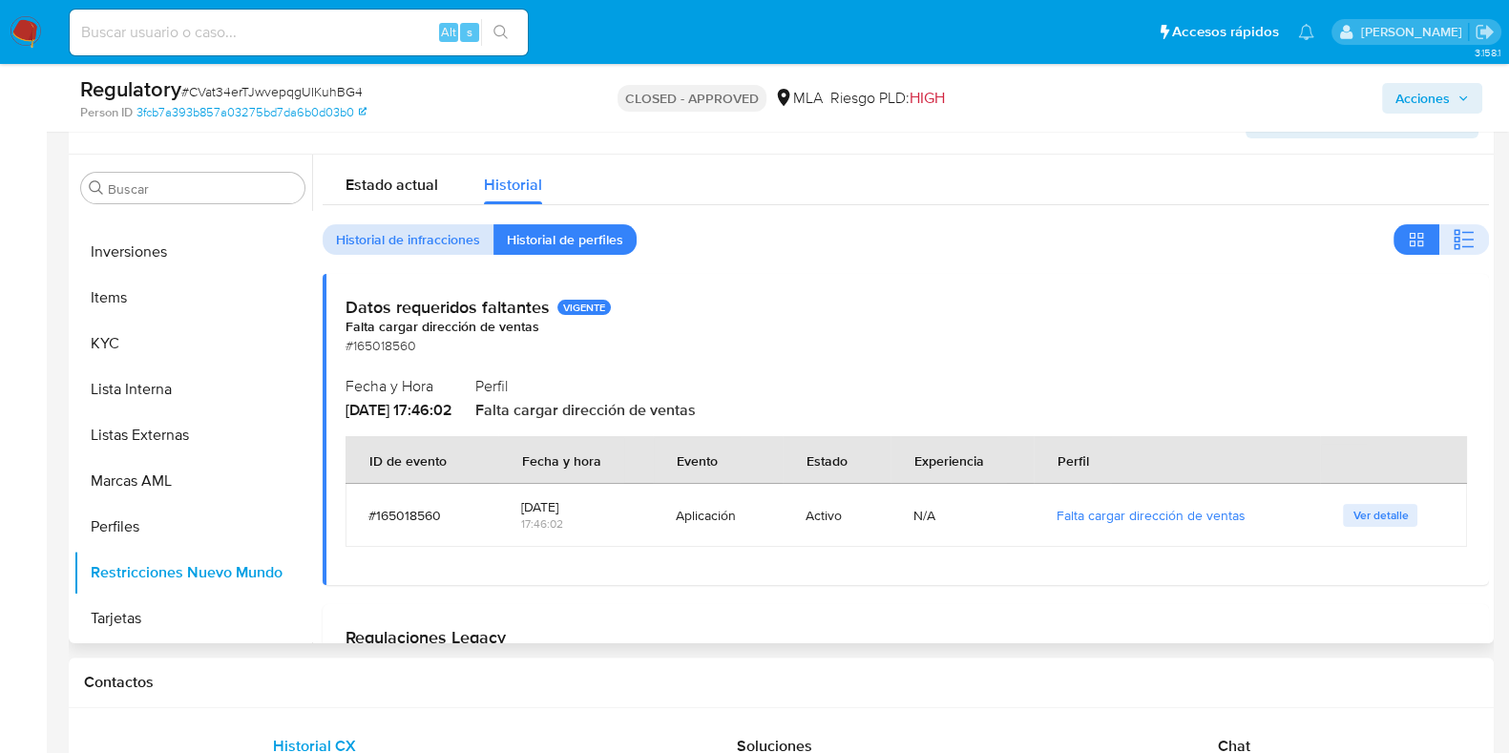
click at [465, 240] on span "Historial de infracciones" at bounding box center [408, 239] width 144 height 27
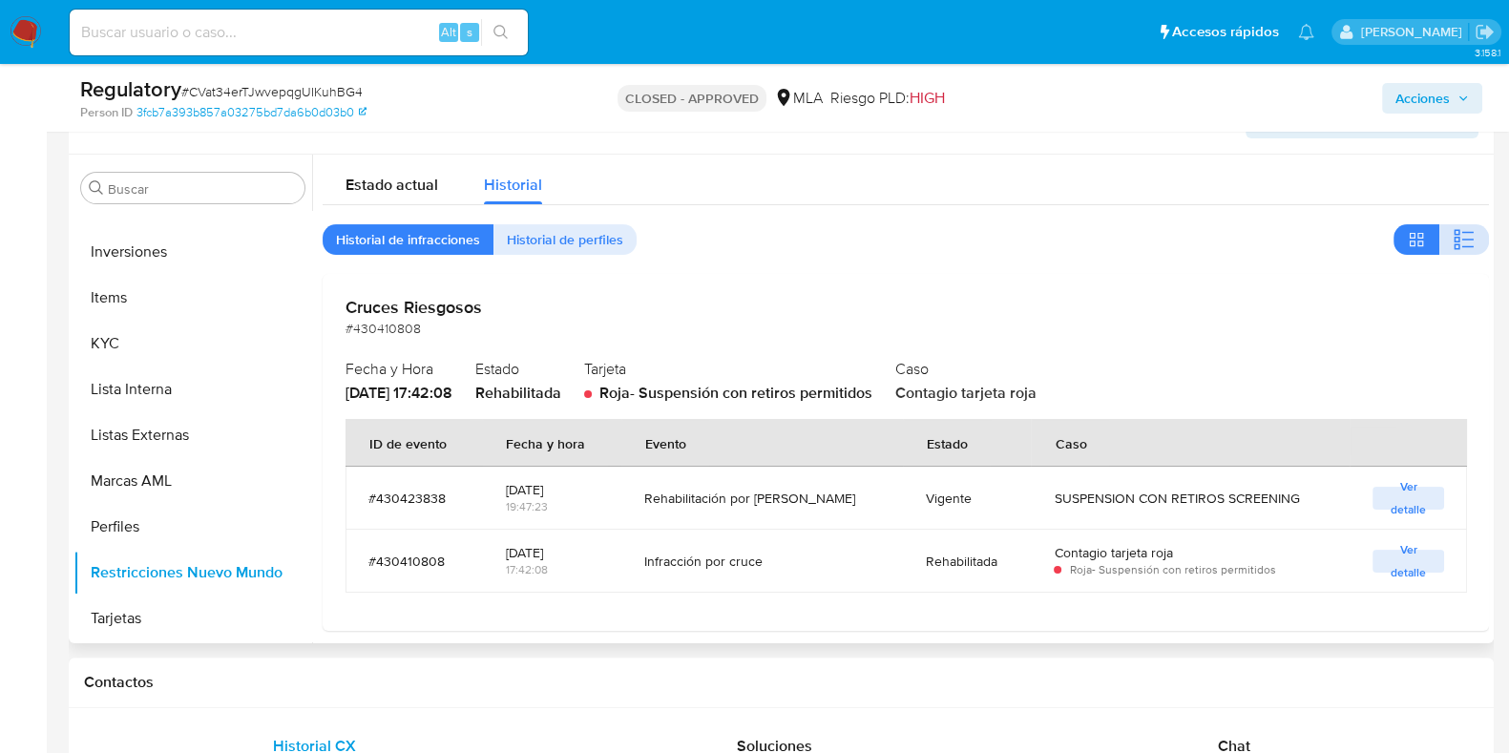
click at [1455, 237] on icon "button" at bounding box center [1463, 239] width 23 height 23
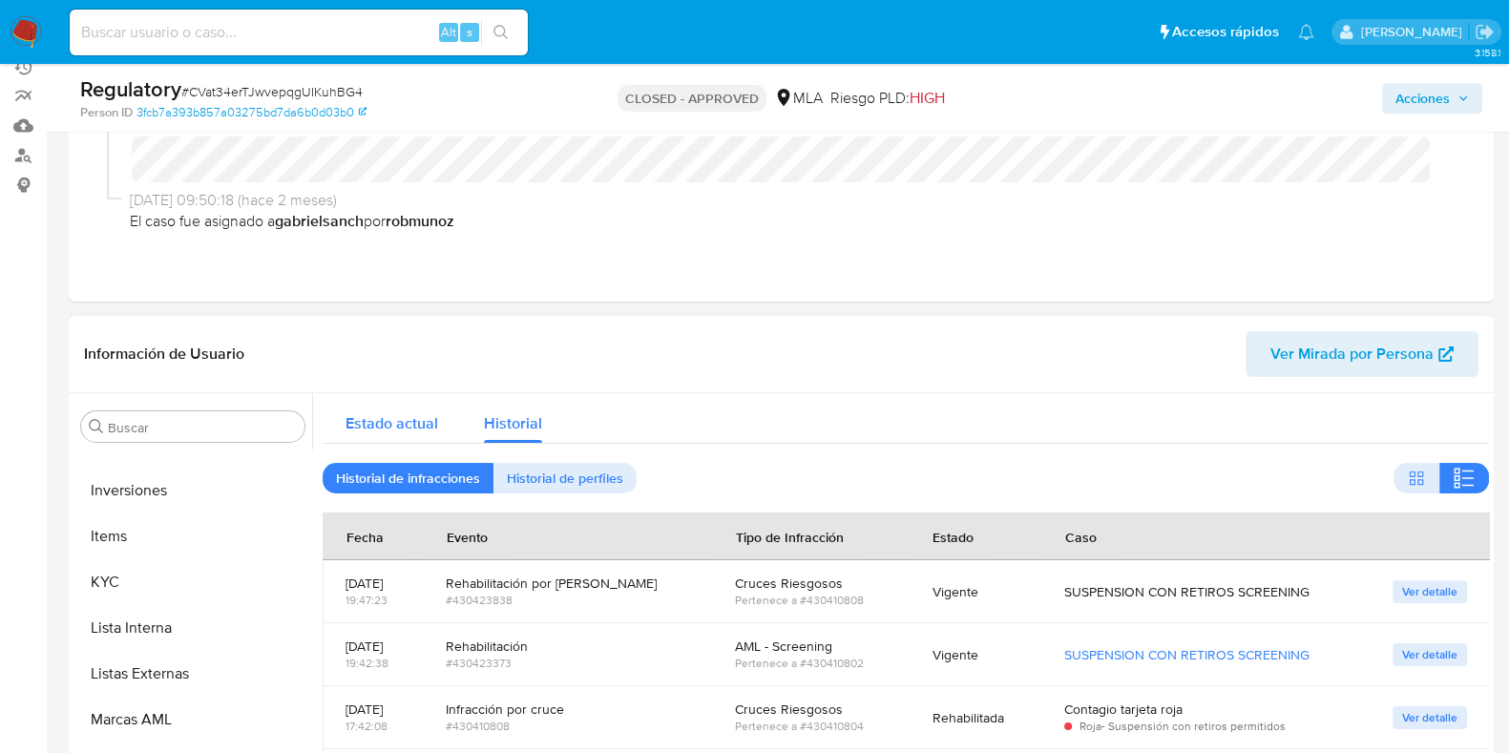
click at [415, 427] on span "Estado actual" at bounding box center [391, 423] width 93 height 22
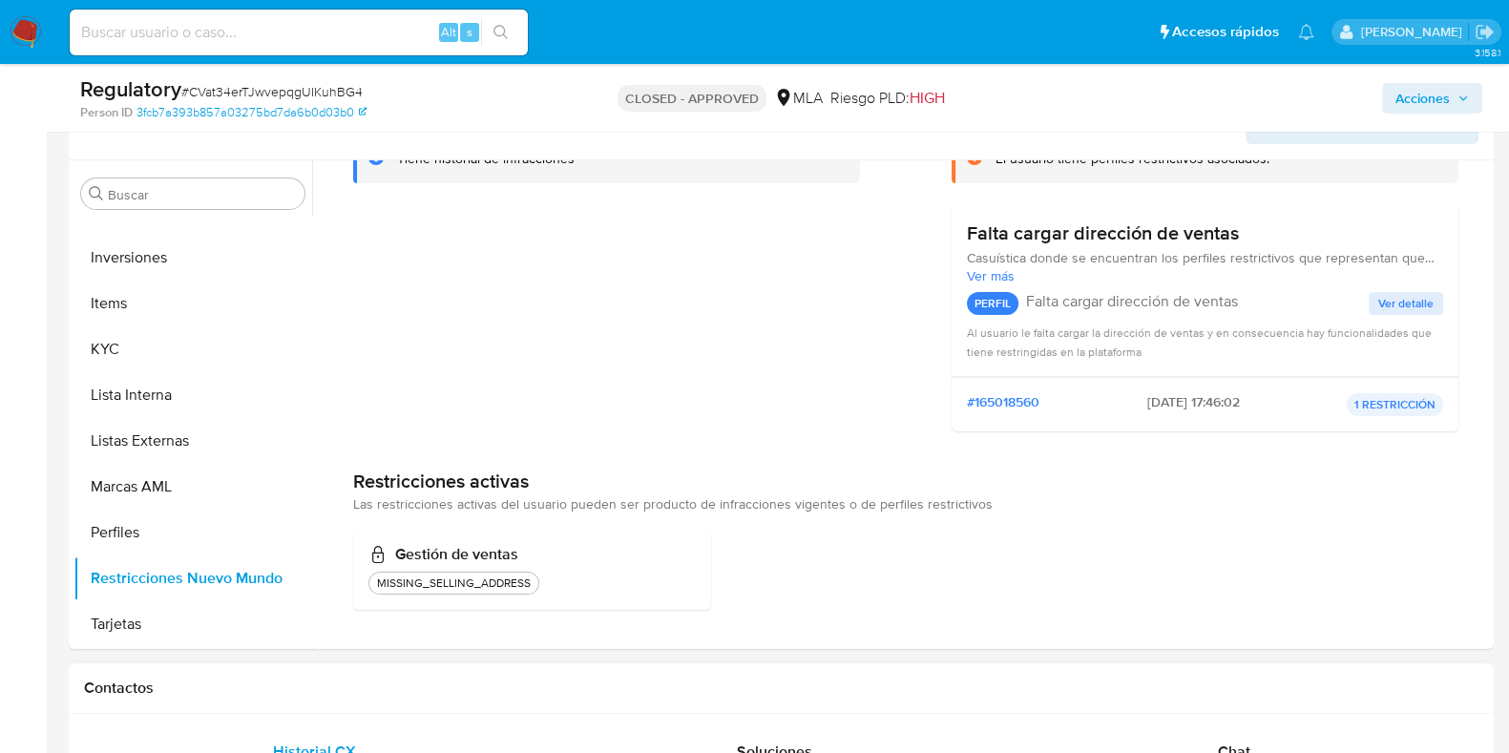
scroll to position [596, 0]
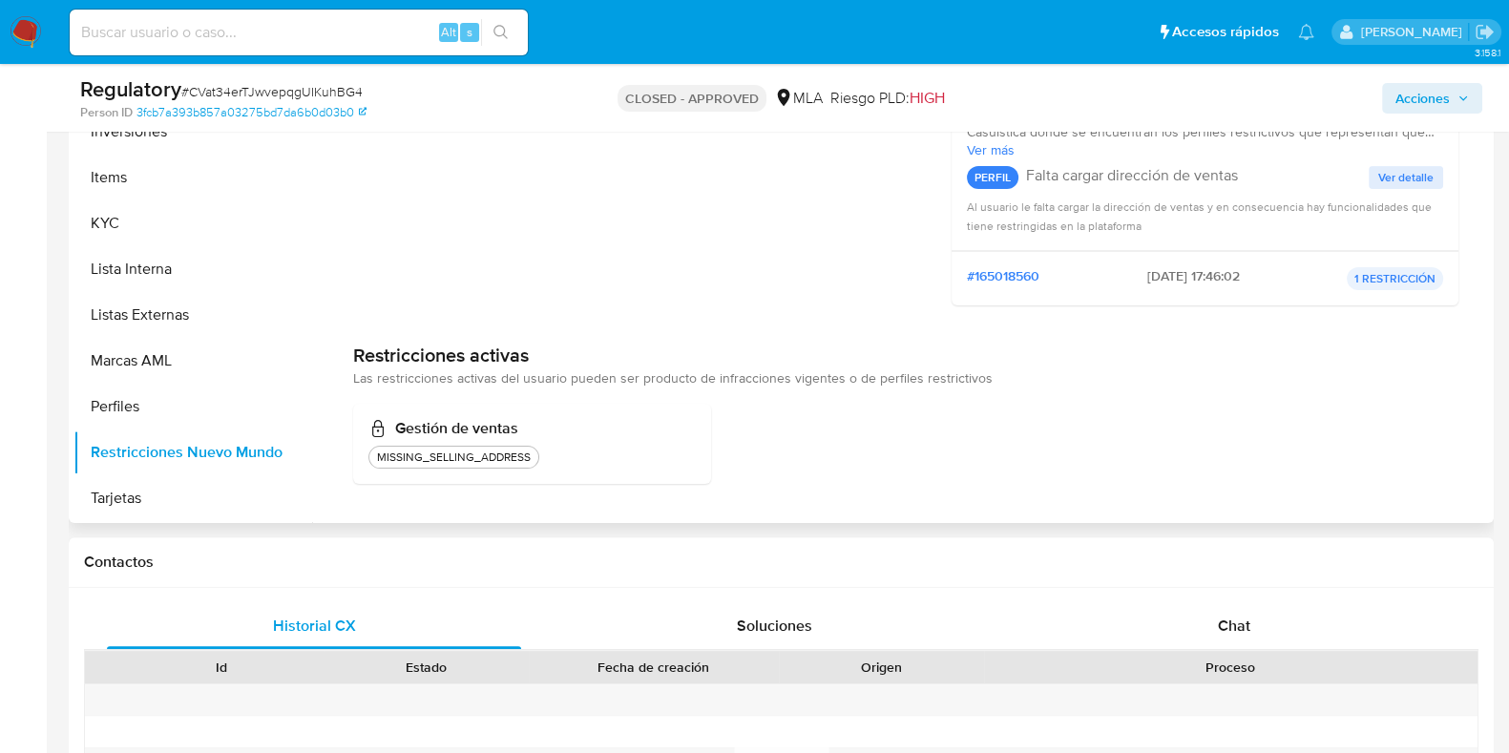
drag, startPoint x: 463, startPoint y: 379, endPoint x: 987, endPoint y: 385, distance: 523.9
click at [987, 385] on div "Restricciones activas Las restricciones activas del usuario pueden ser producto…" at bounding box center [905, 366] width 1105 height 45
click at [998, 383] on div "Restricciones activas Las restricciones activas del usuario pueden ser producto…" at bounding box center [905, 366] width 1105 height 45
click at [490, 454] on div "MISSING_SELLING_ADDRESS" at bounding box center [453, 456] width 161 height 15
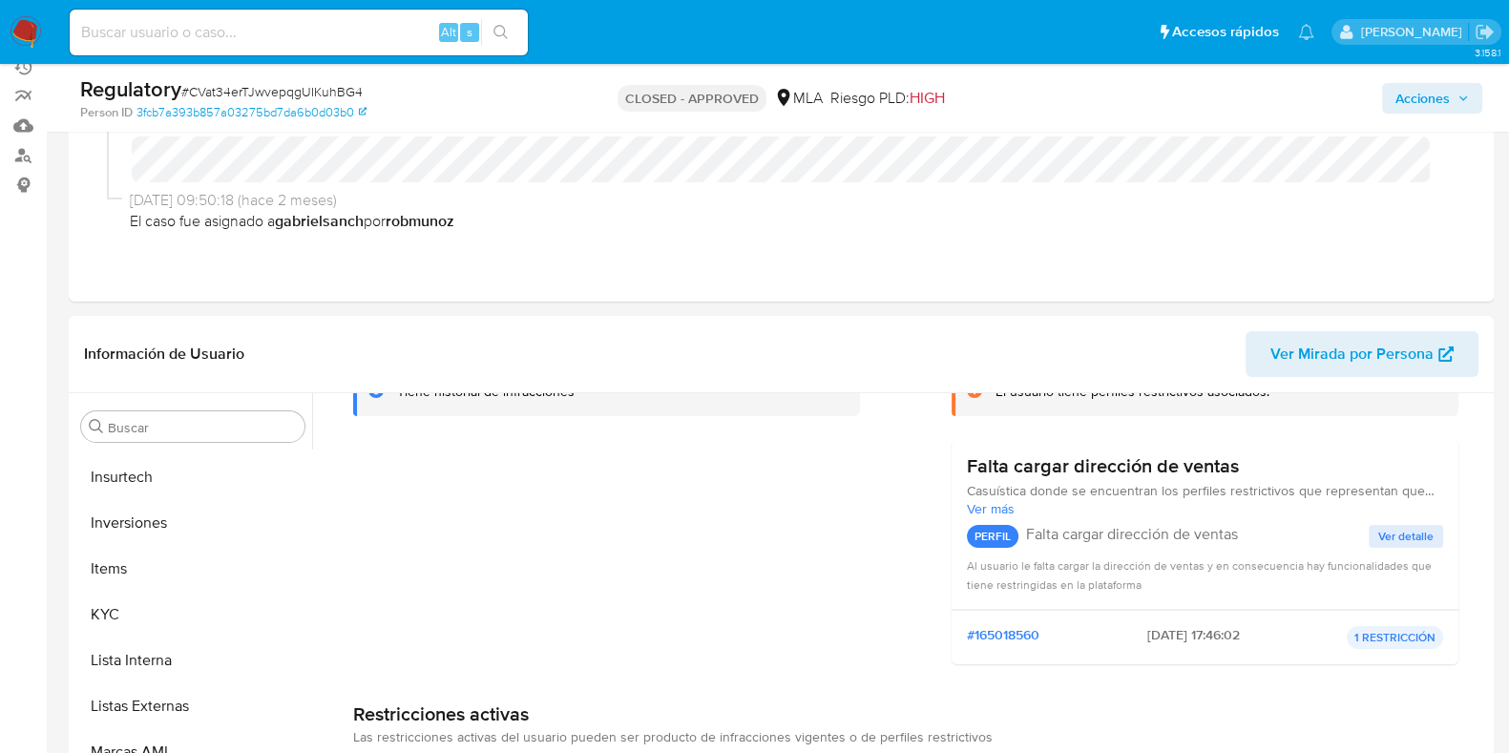
scroll to position [852, 0]
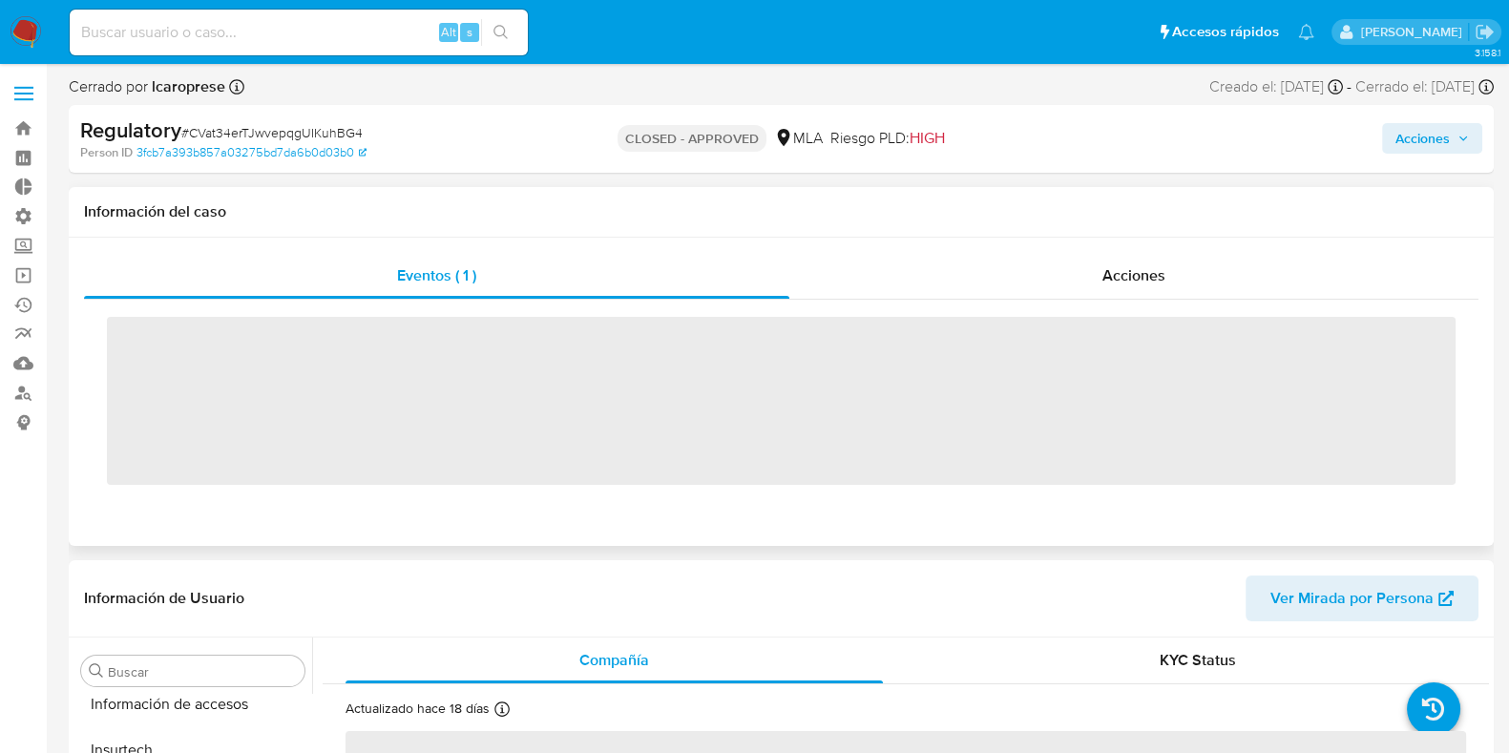
scroll to position [852, 0]
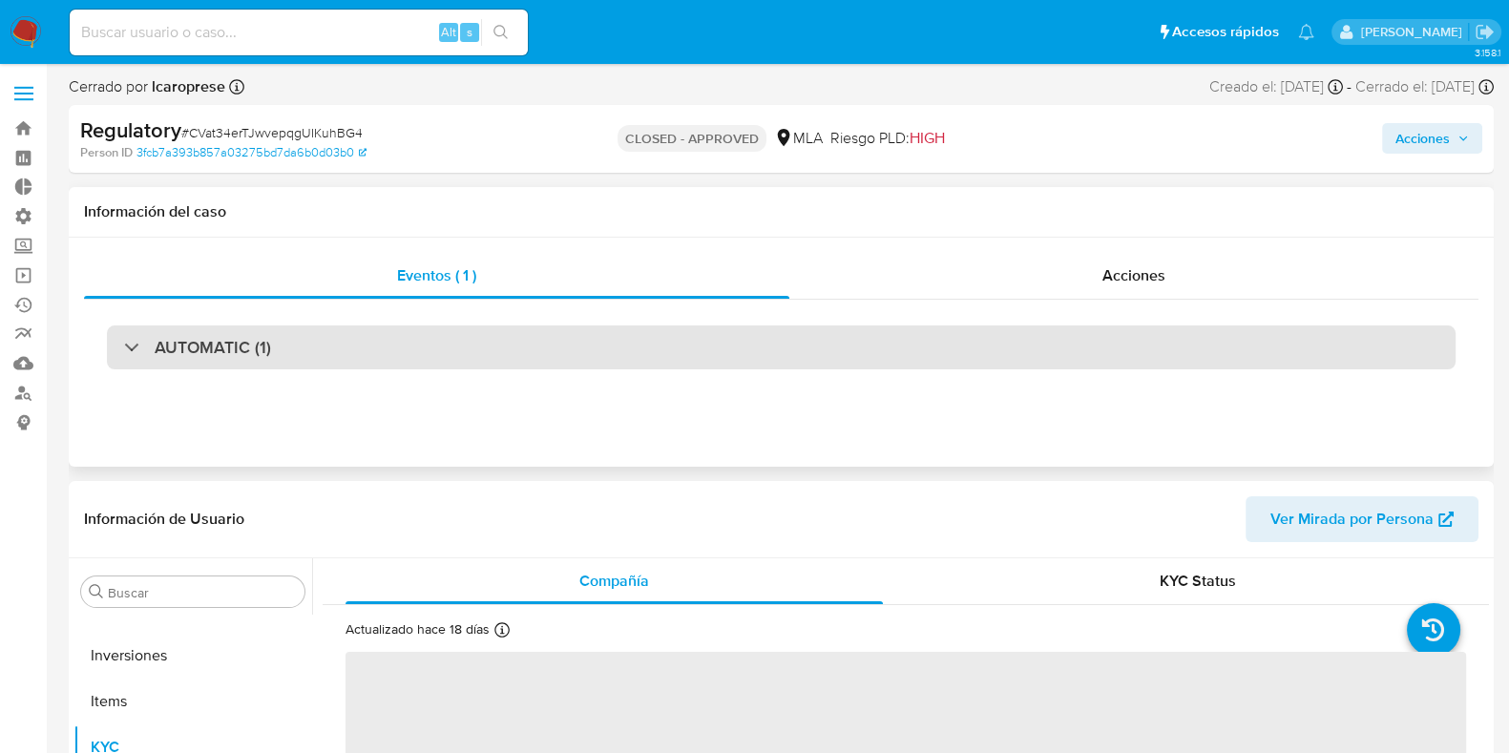
click at [656, 347] on div "AUTOMATIC (1)" at bounding box center [781, 347] width 1348 height 44
select select "10"
